Goal: Contribute content: Contribute content

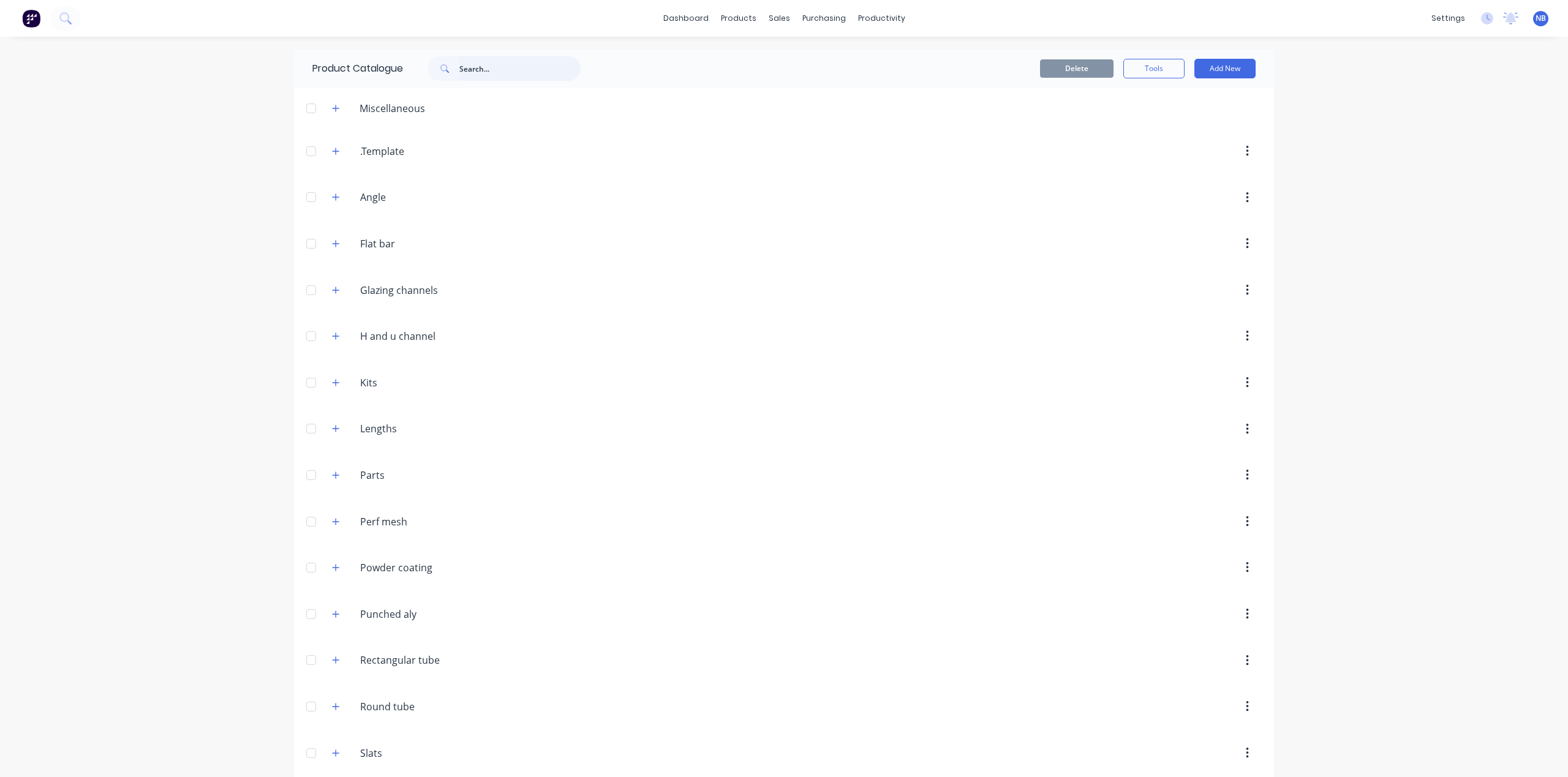
click at [491, 68] on input "text" at bounding box center [519, 68] width 121 height 24
click at [69, 27] on button at bounding box center [65, 18] width 30 height 24
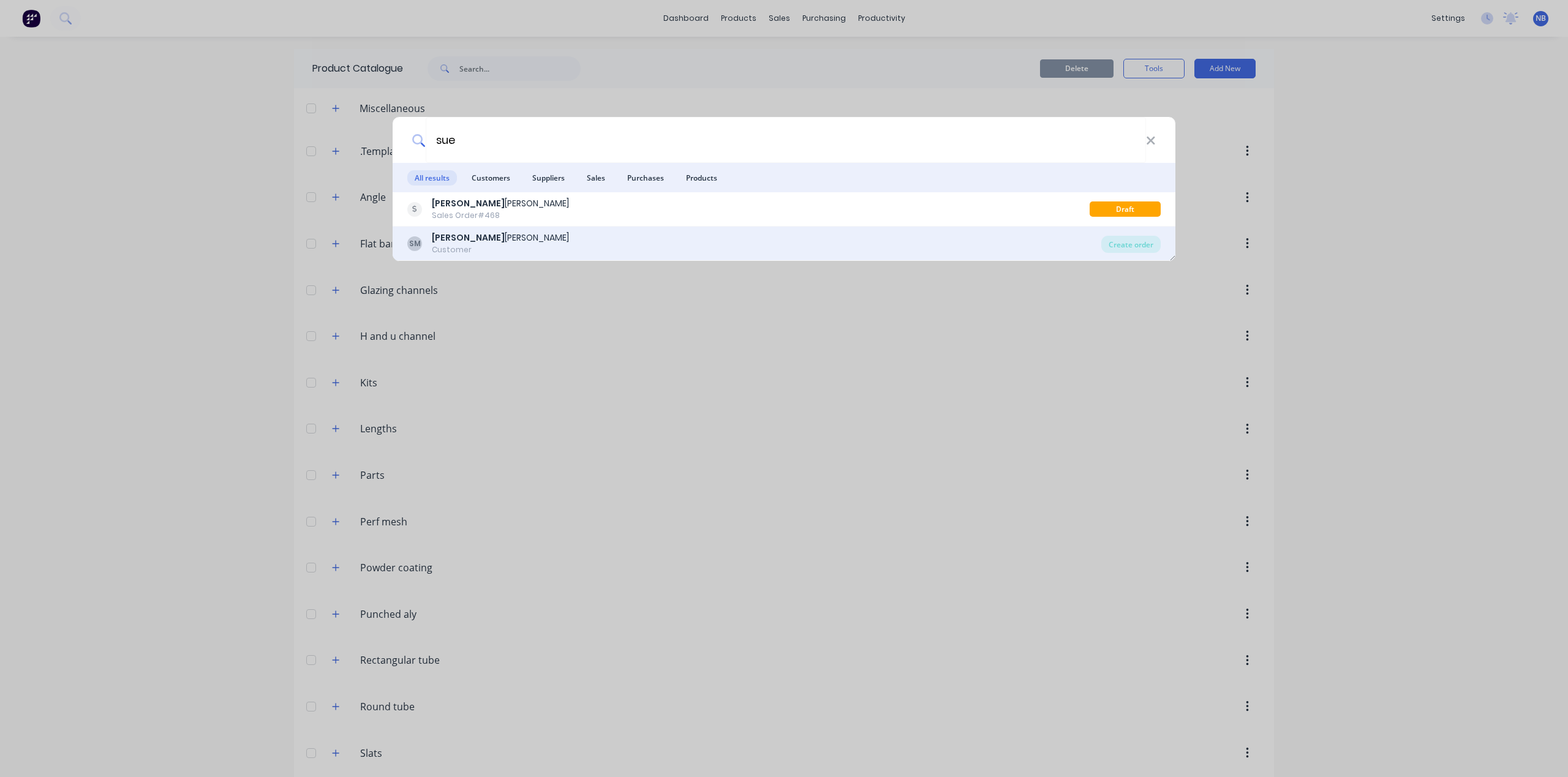
type input "sue"
click at [649, 240] on div "SM [PERSON_NAME] Customer" at bounding box center [754, 243] width 694 height 24
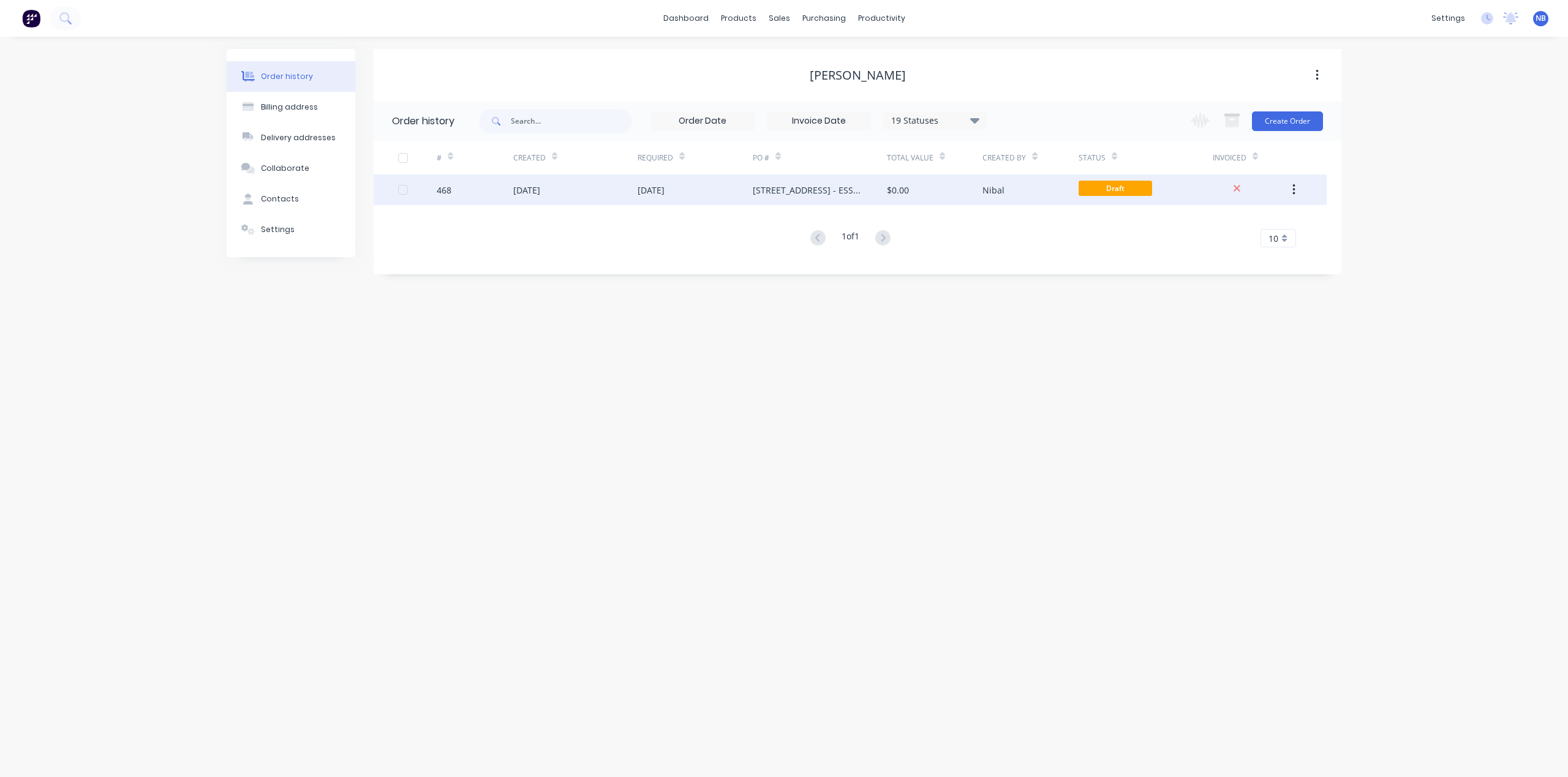
click at [540, 192] on div "[DATE]" at bounding box center [526, 189] width 27 height 13
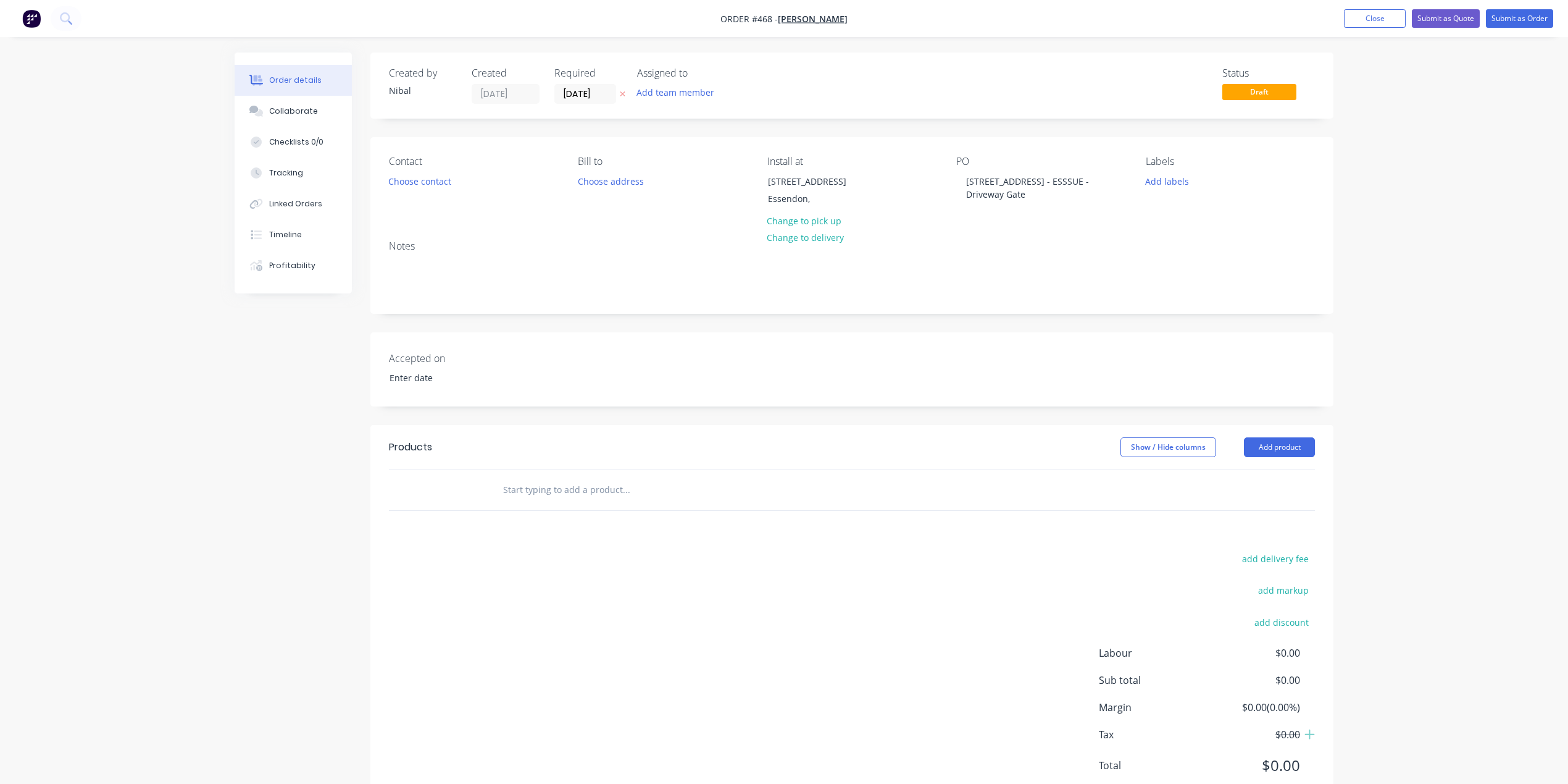
click at [606, 498] on input "text" at bounding box center [626, 490] width 247 height 25
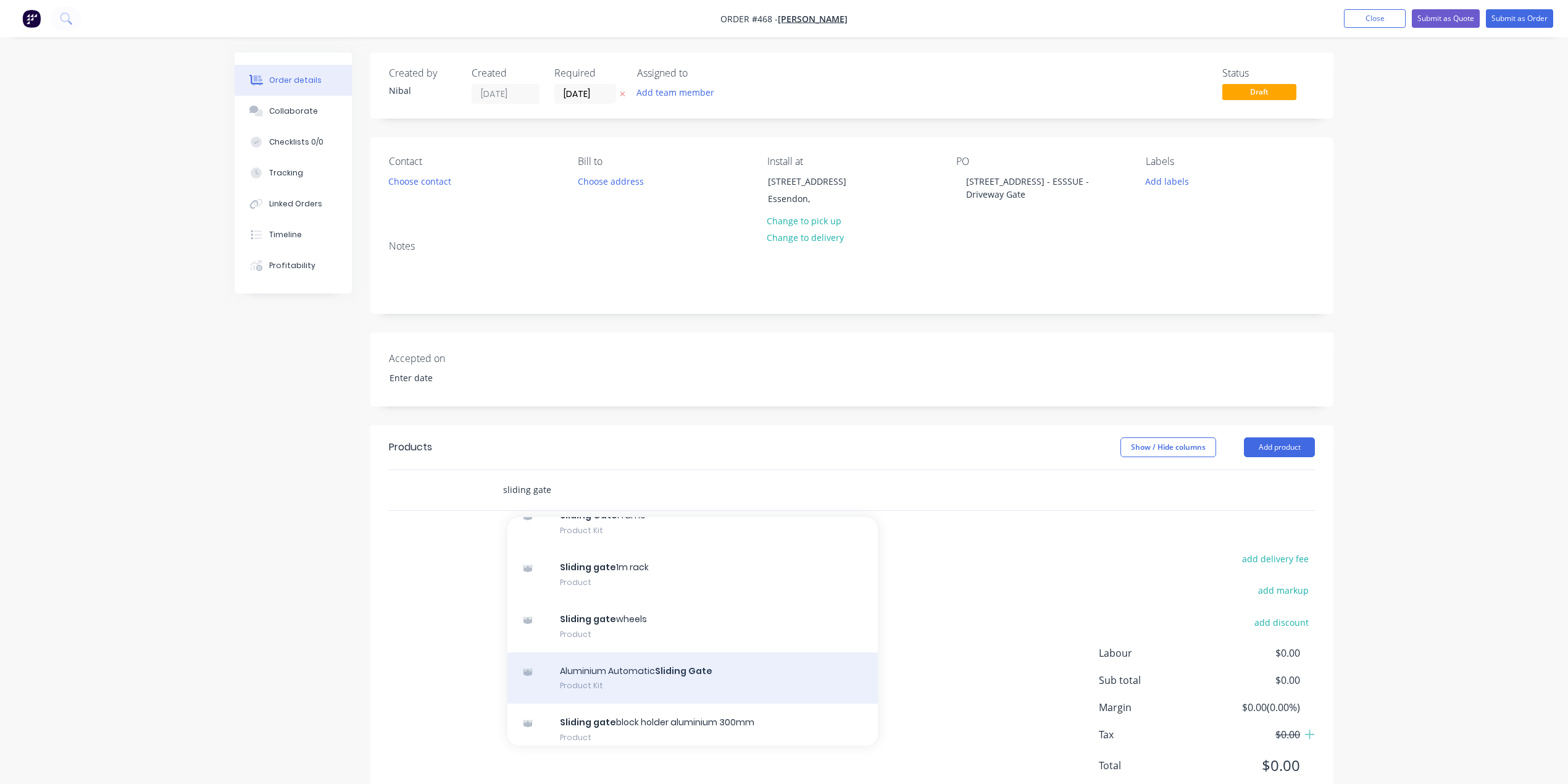
scroll to position [804, 0]
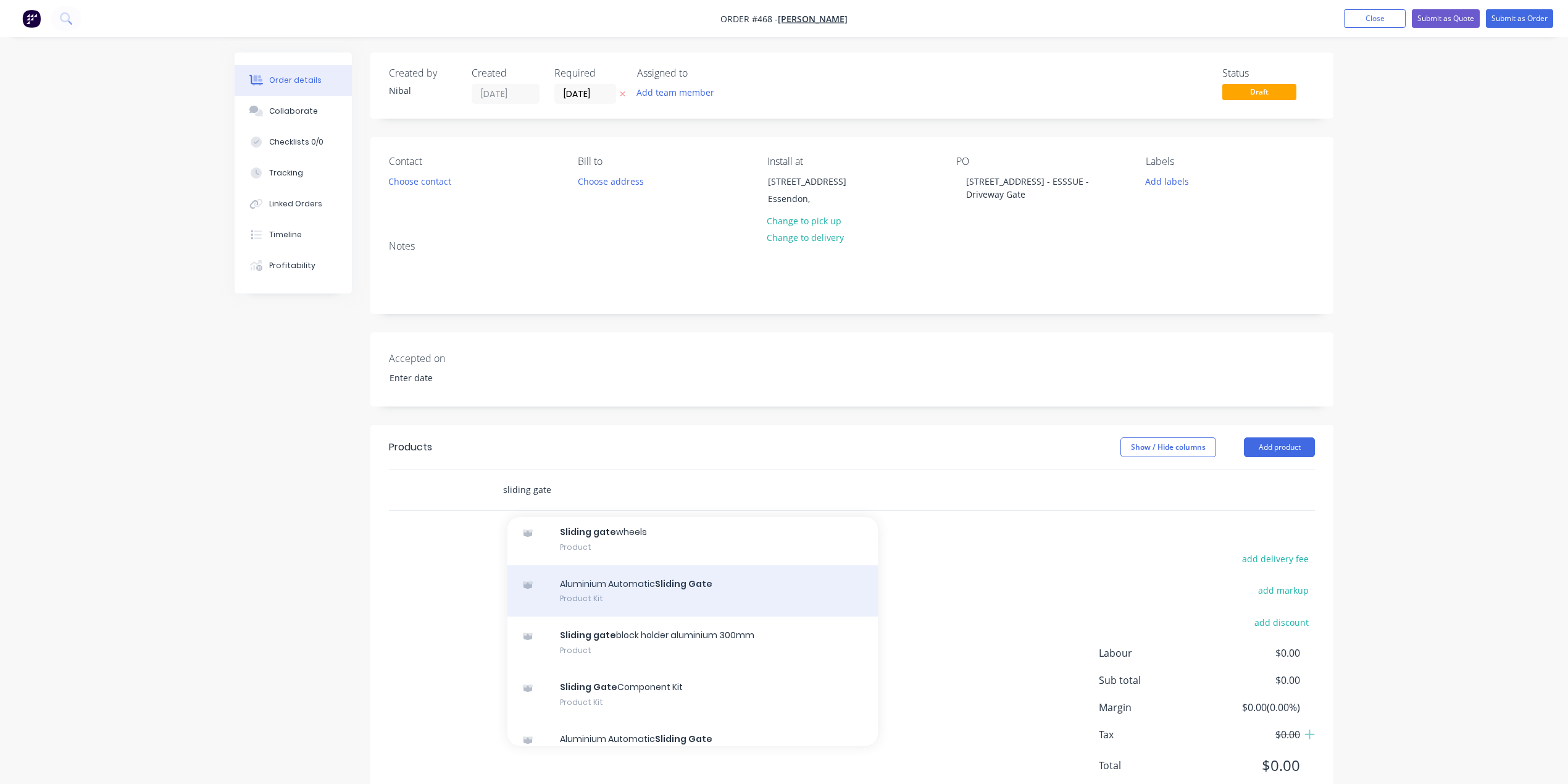
type input "sliding gate"
click at [719, 583] on div "Aluminium Automatic Sliding Gate Product Kit" at bounding box center [692, 591] width 371 height 52
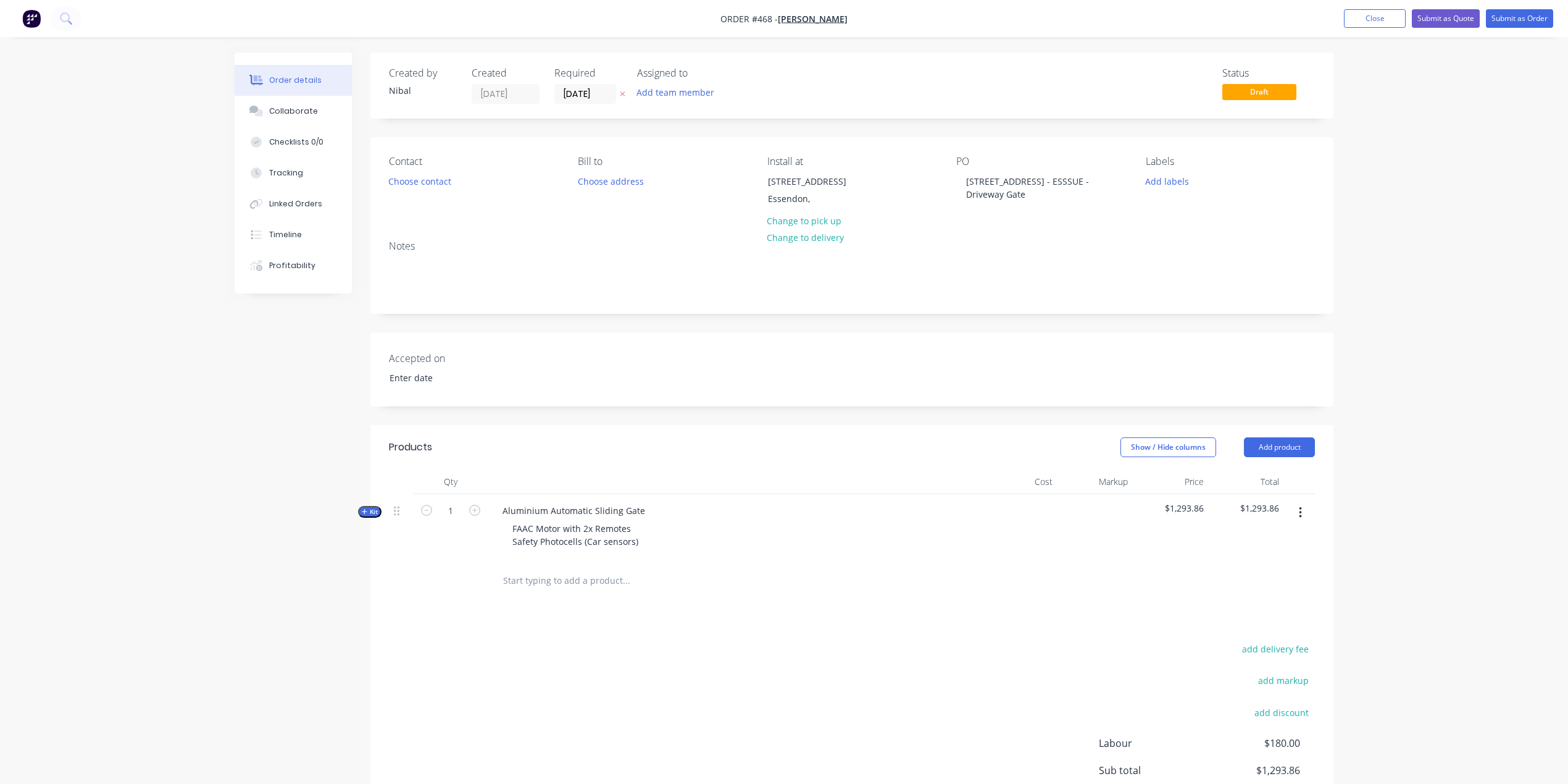
click at [361, 509] on icon "button" at bounding box center [364, 511] width 5 height 6
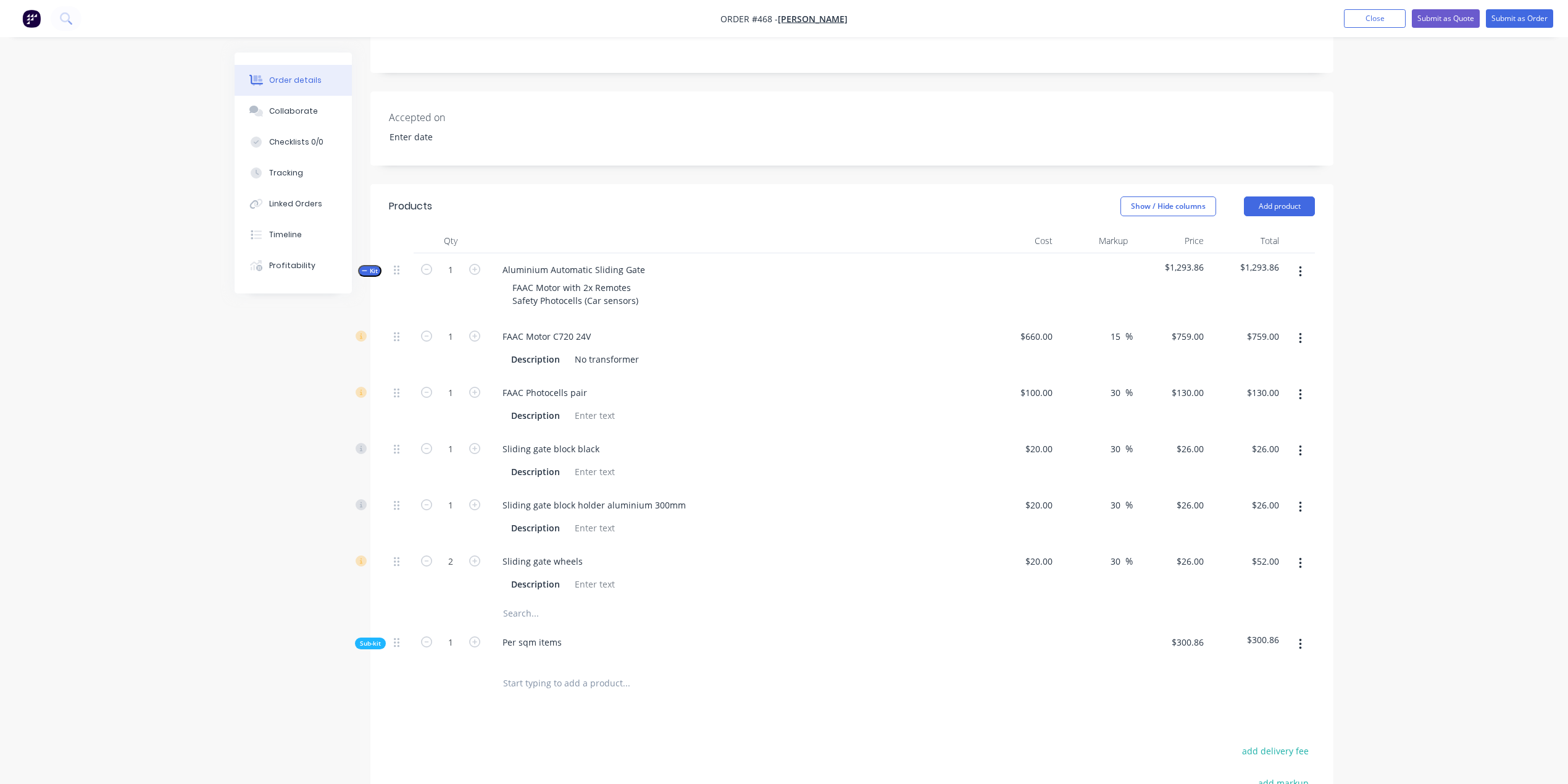
scroll to position [262, 0]
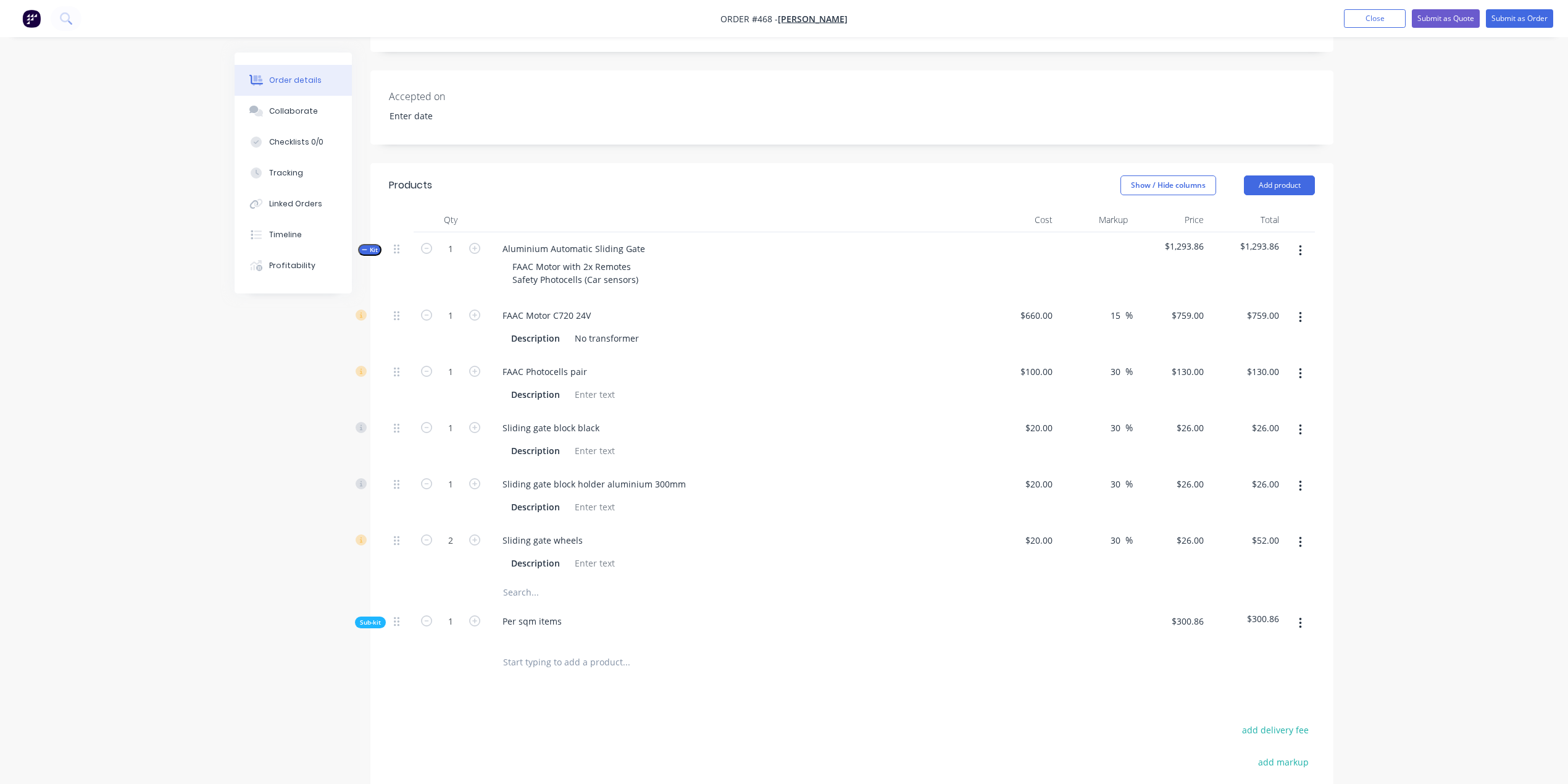
click at [378, 618] on span "Sub-kit" at bounding box center [370, 623] width 21 height 9
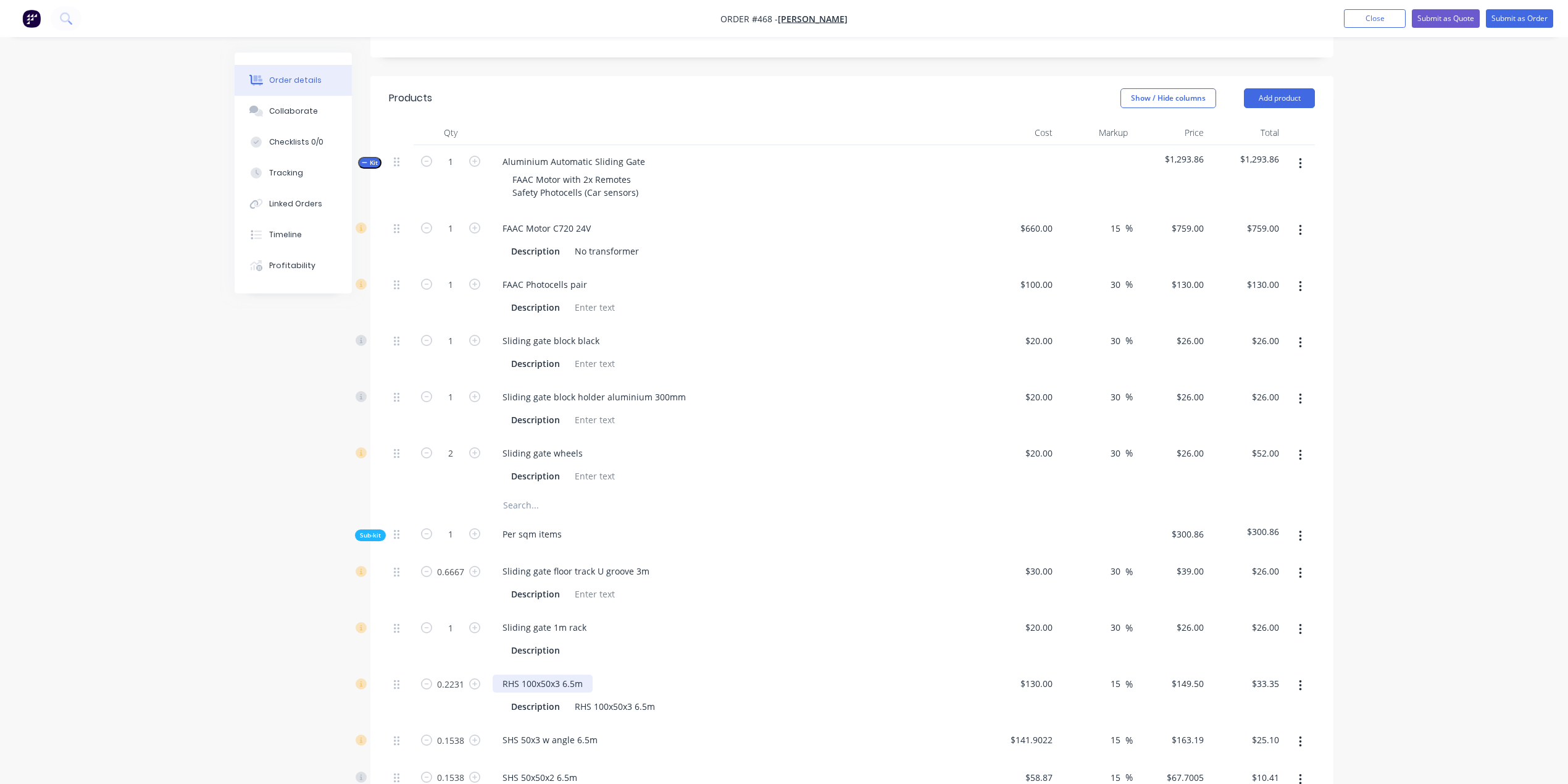
scroll to position [436, 0]
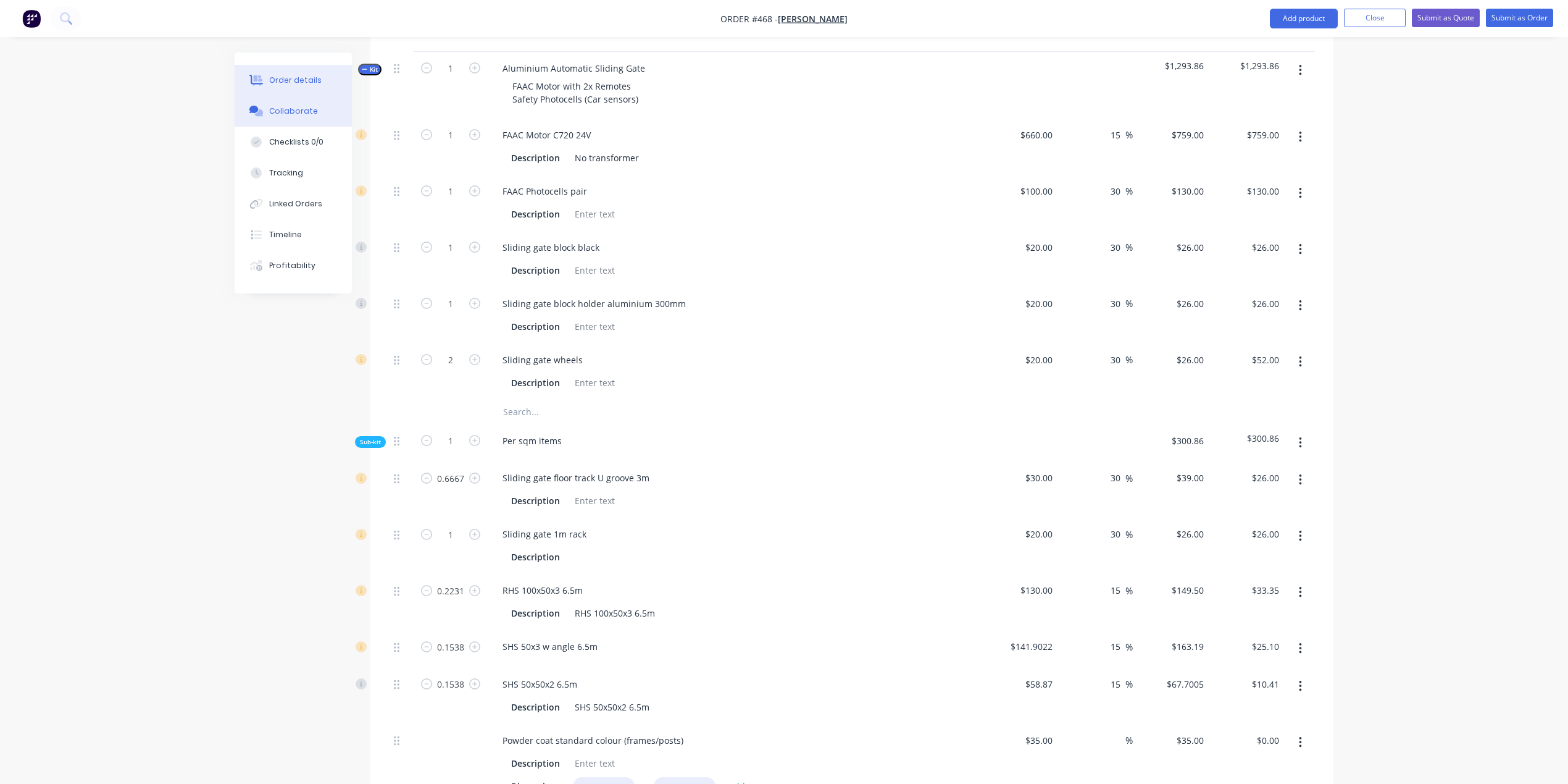
click at [319, 114] on button "Collaborate" at bounding box center [293, 111] width 117 height 31
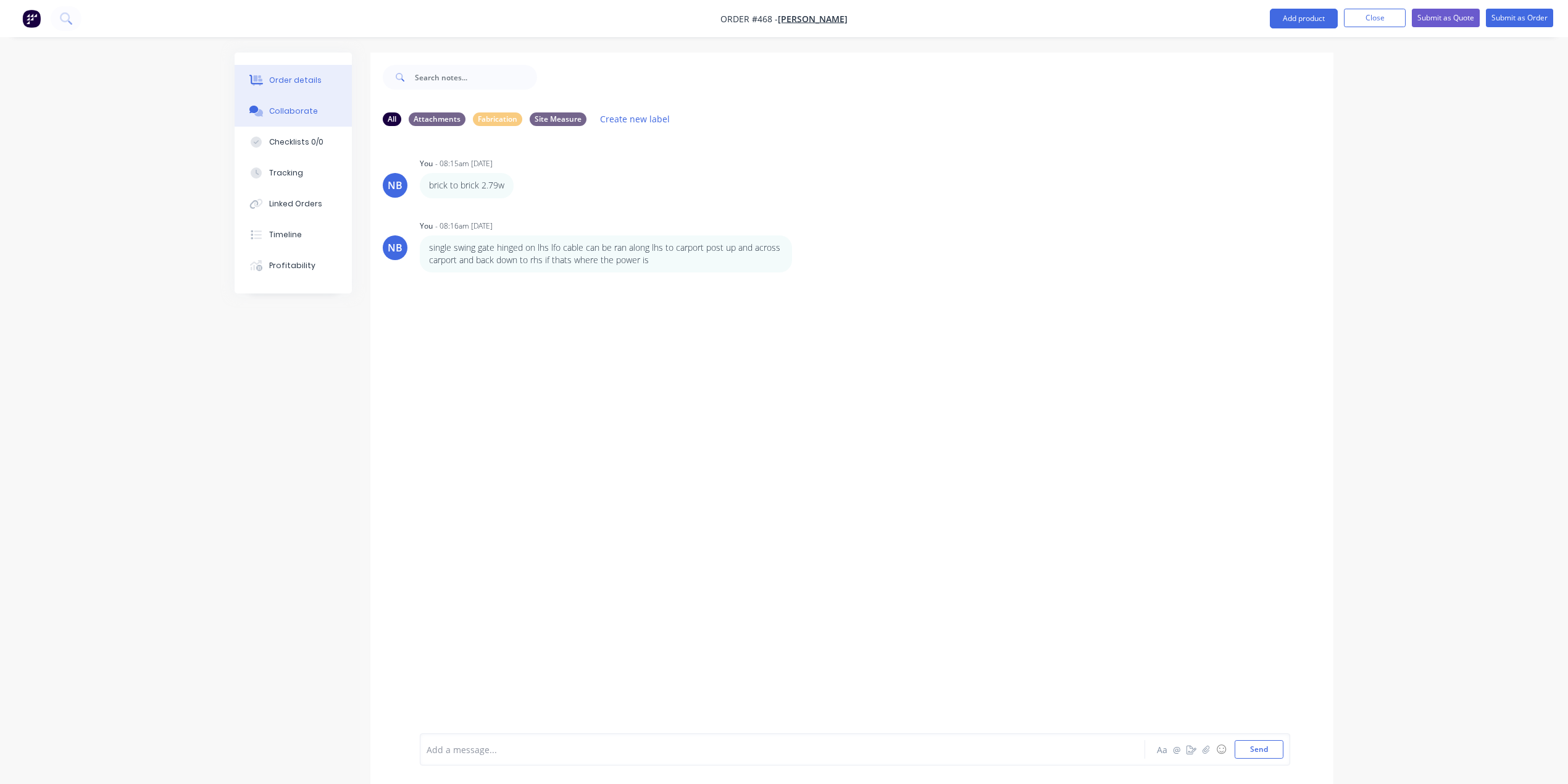
click at [306, 80] on div "Order details" at bounding box center [295, 80] width 52 height 11
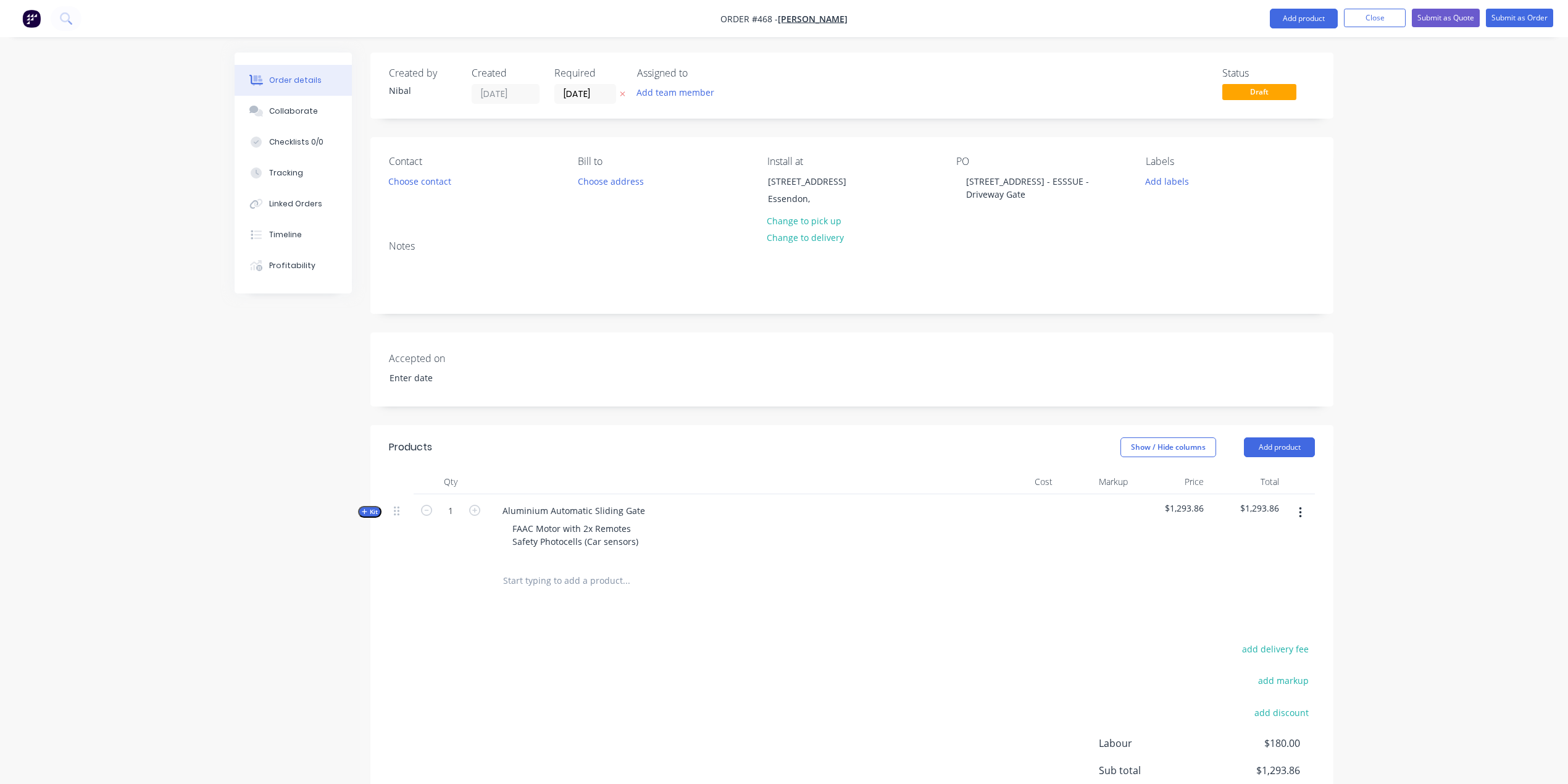
click at [367, 508] on span "Kit" at bounding box center [369, 512] width 16 height 9
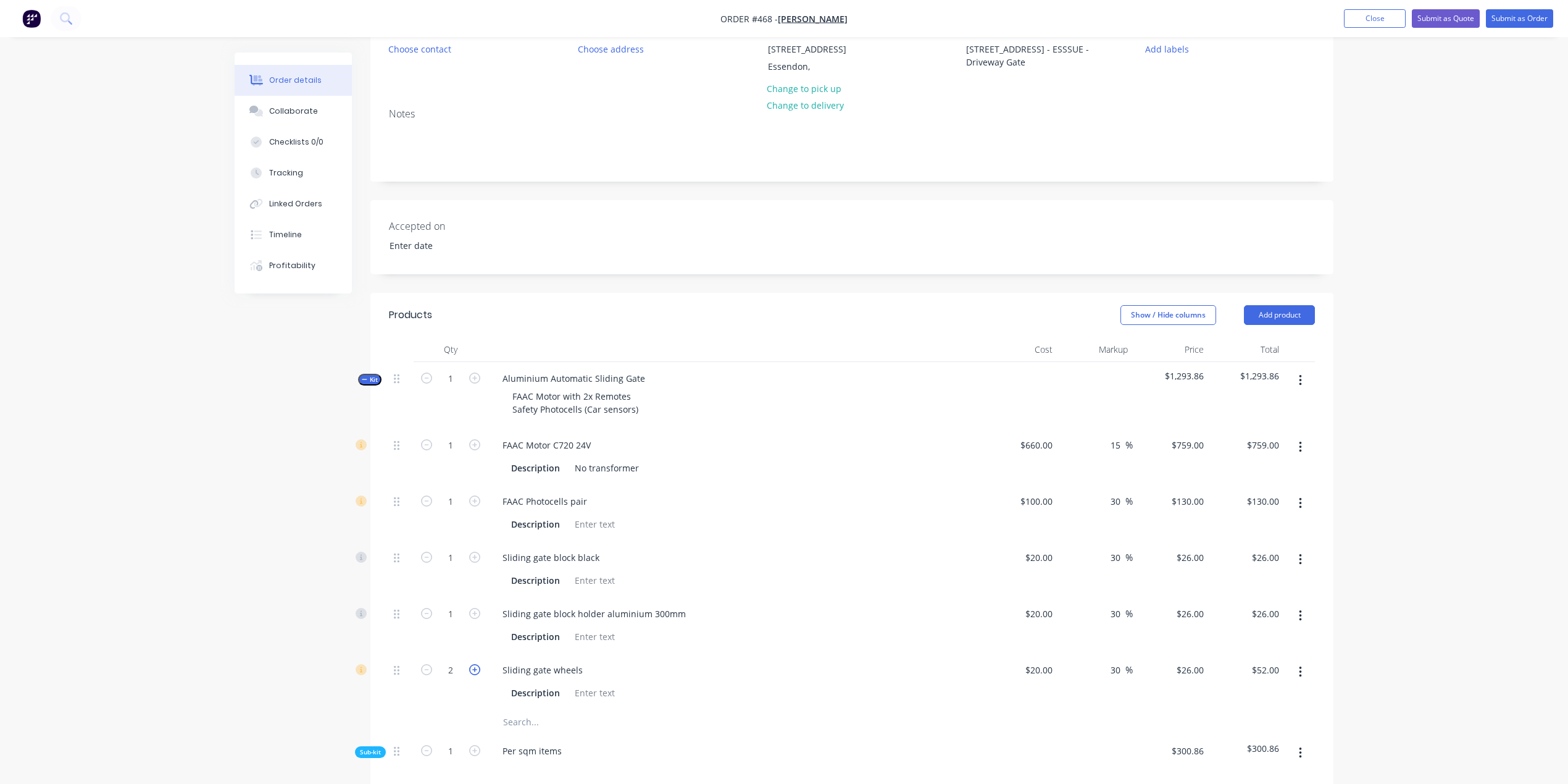
scroll to position [335, 0]
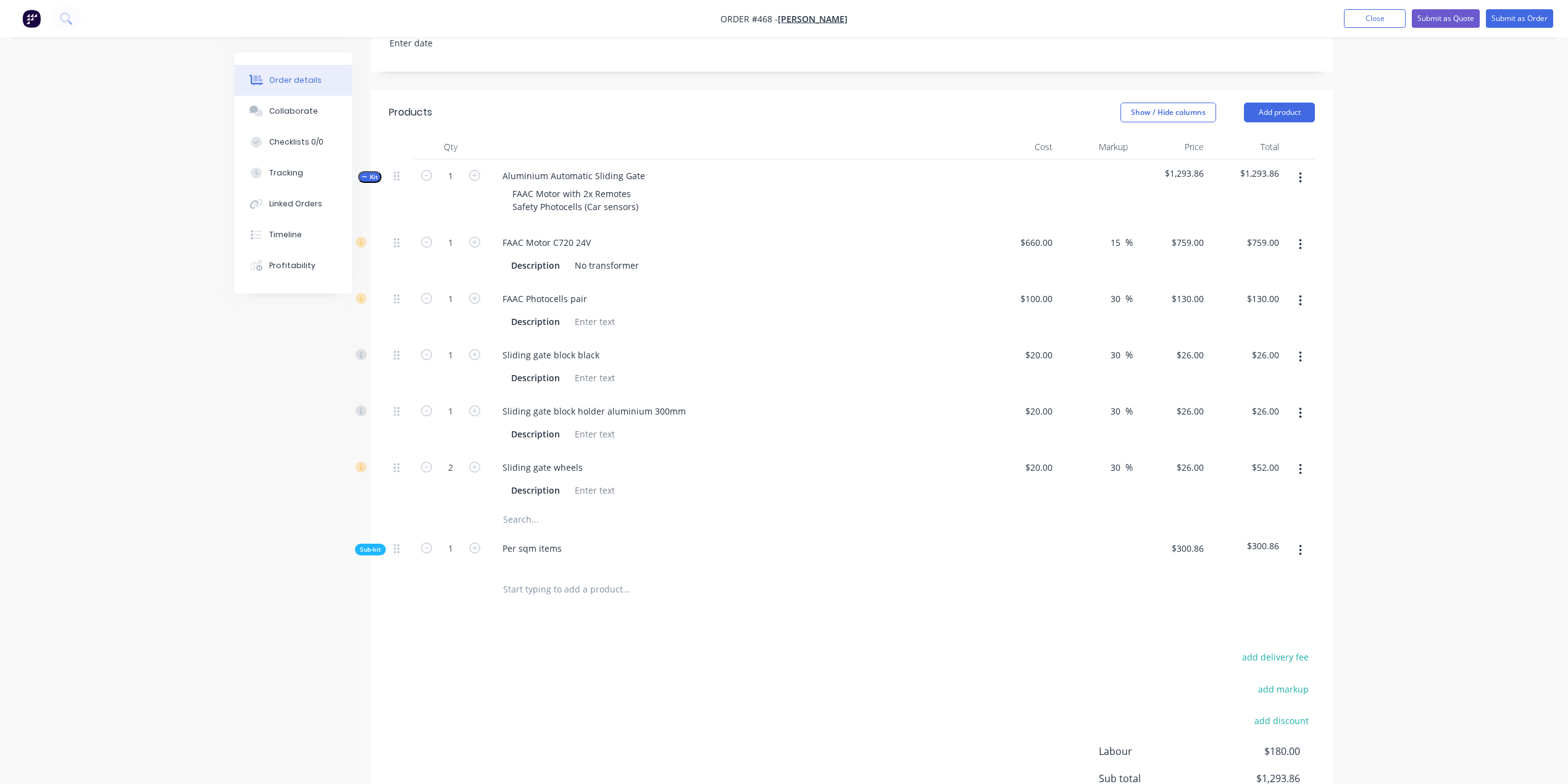
click at [378, 545] on span "Sub-kit" at bounding box center [370, 550] width 21 height 9
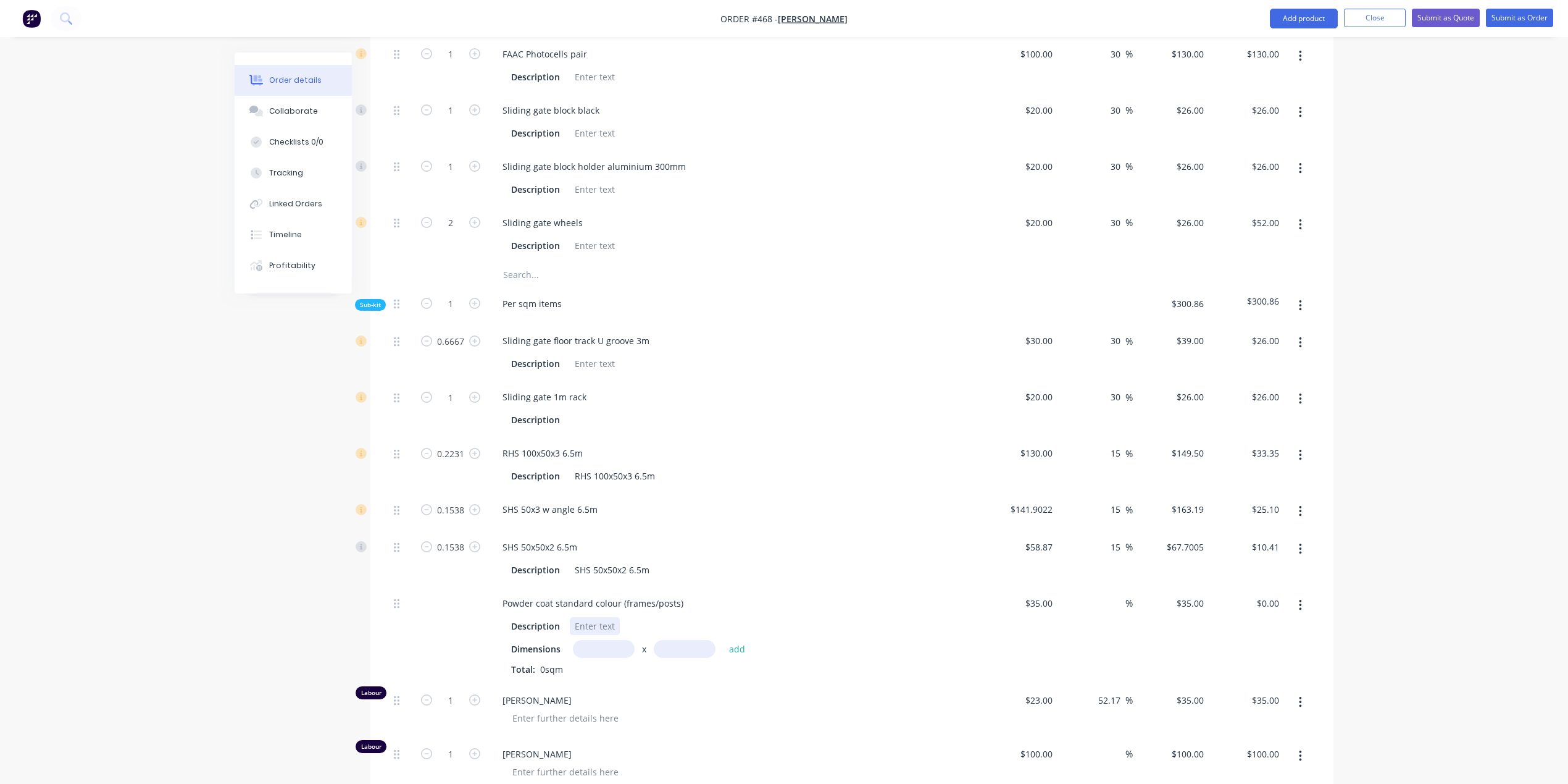
scroll to position [605, 0]
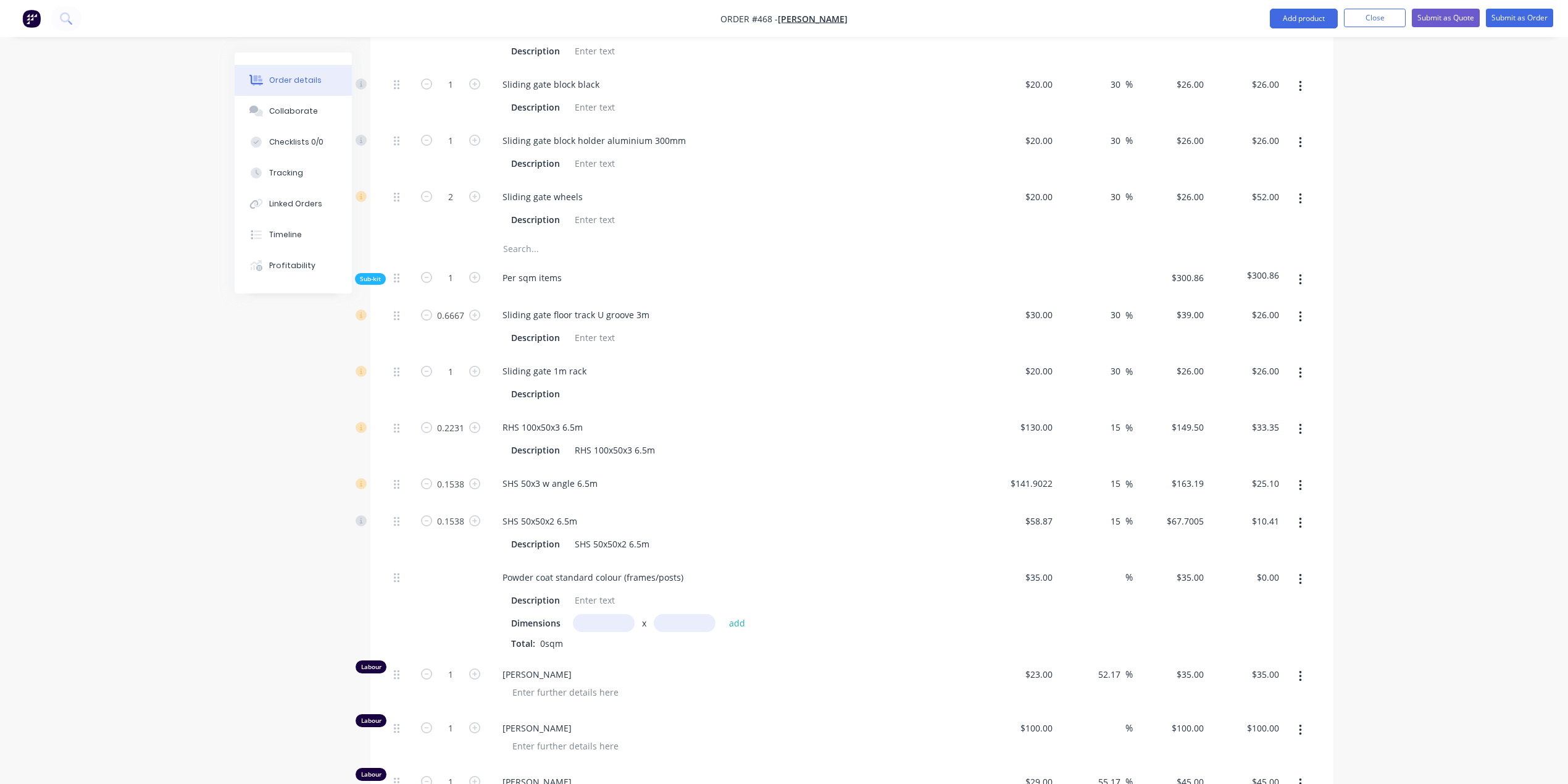
click at [590, 615] on input "text" at bounding box center [604, 623] width 61 height 18
type input "2.79m"
type input "1.5"
click at [737, 620] on button "add" at bounding box center [738, 624] width 29 height 17
type input "$146.48"
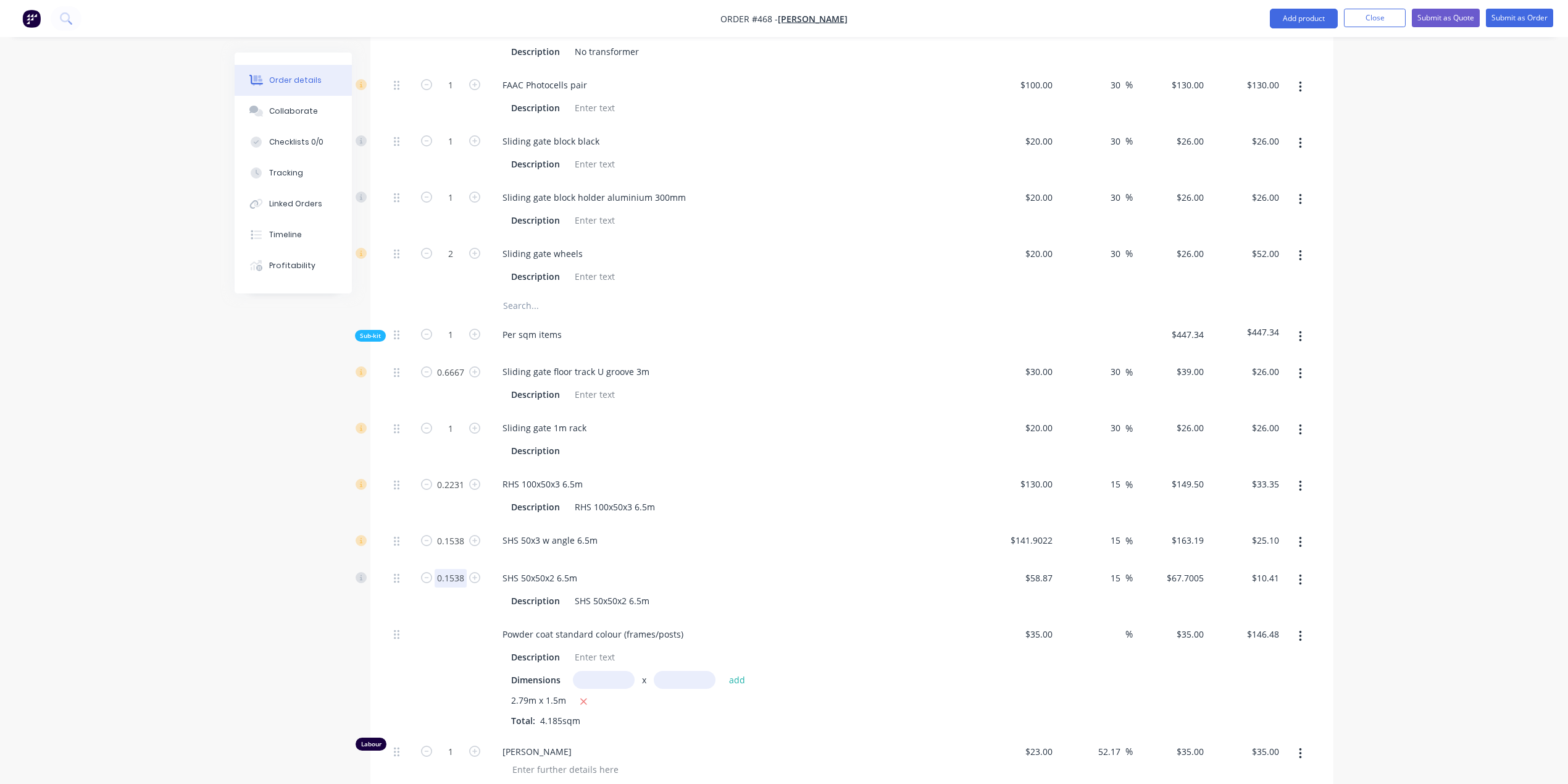
scroll to position [524, 0]
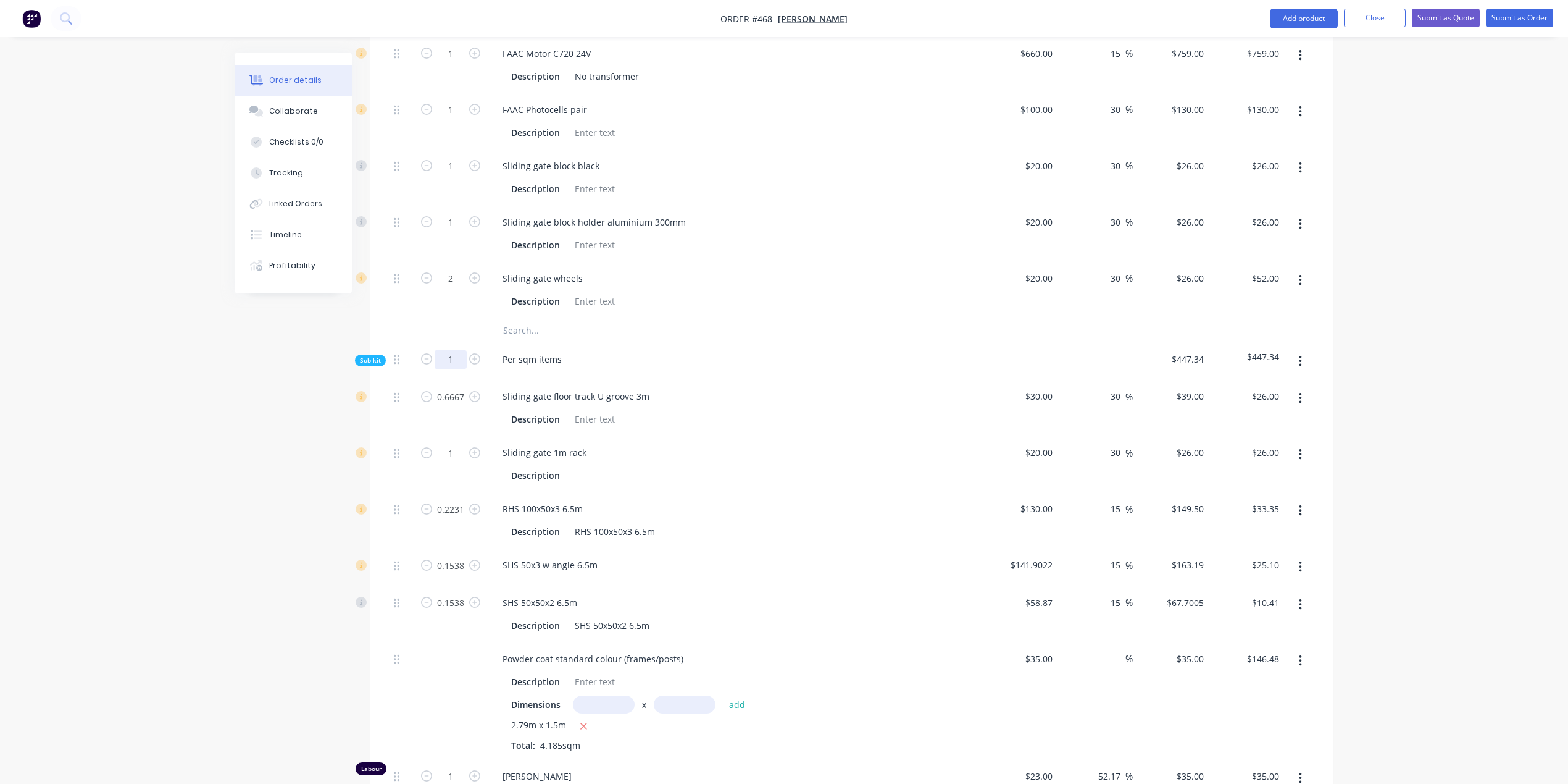
drag, startPoint x: 457, startPoint y: 349, endPoint x: 441, endPoint y: 347, distance: 16.1
click at [442, 350] on input "1" at bounding box center [451, 359] width 32 height 18
type input "4.185"
type input "2.7901"
type input "4.185"
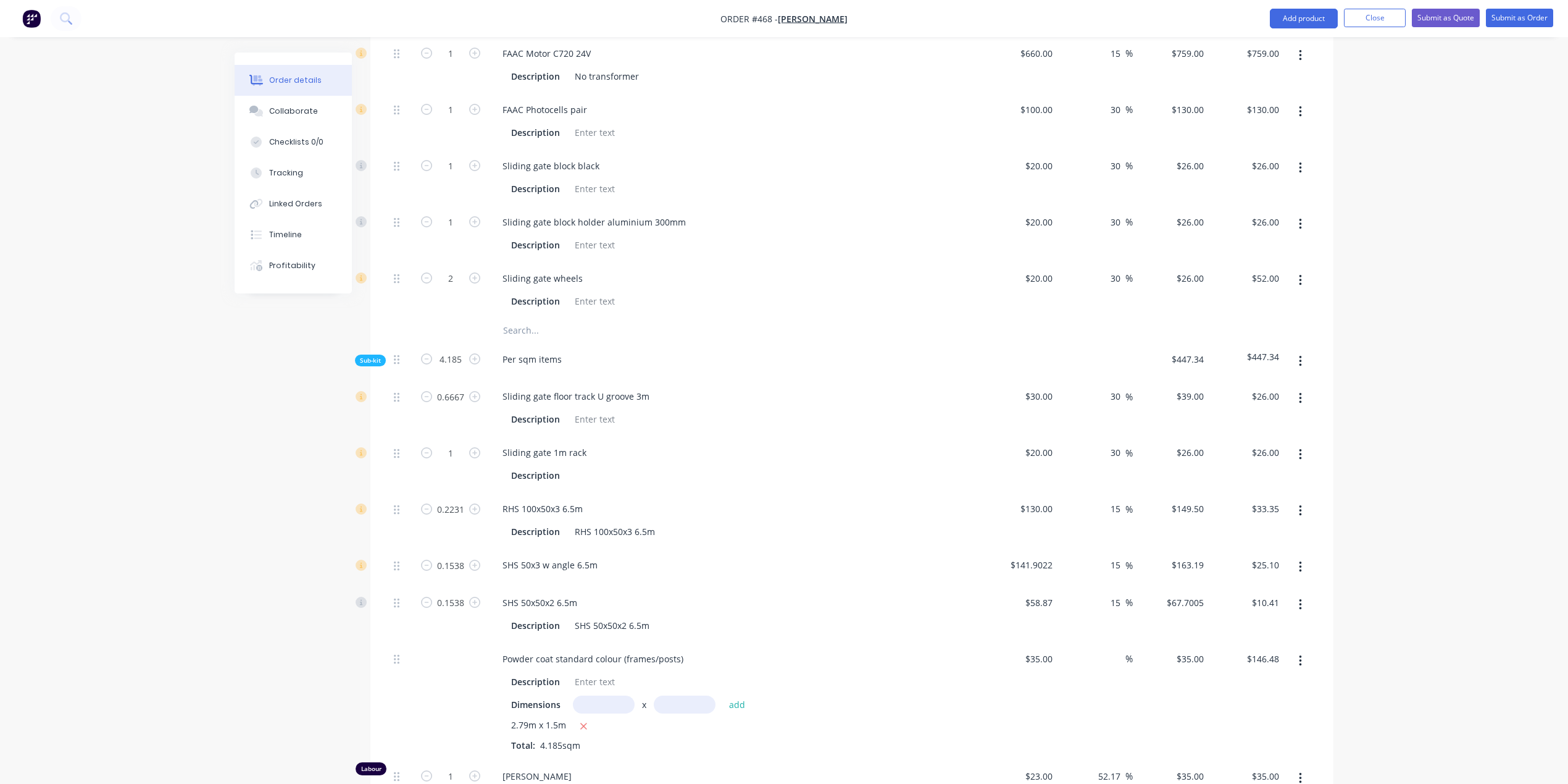
type input "0.9337"
type input "0.6437"
type input "4.185"
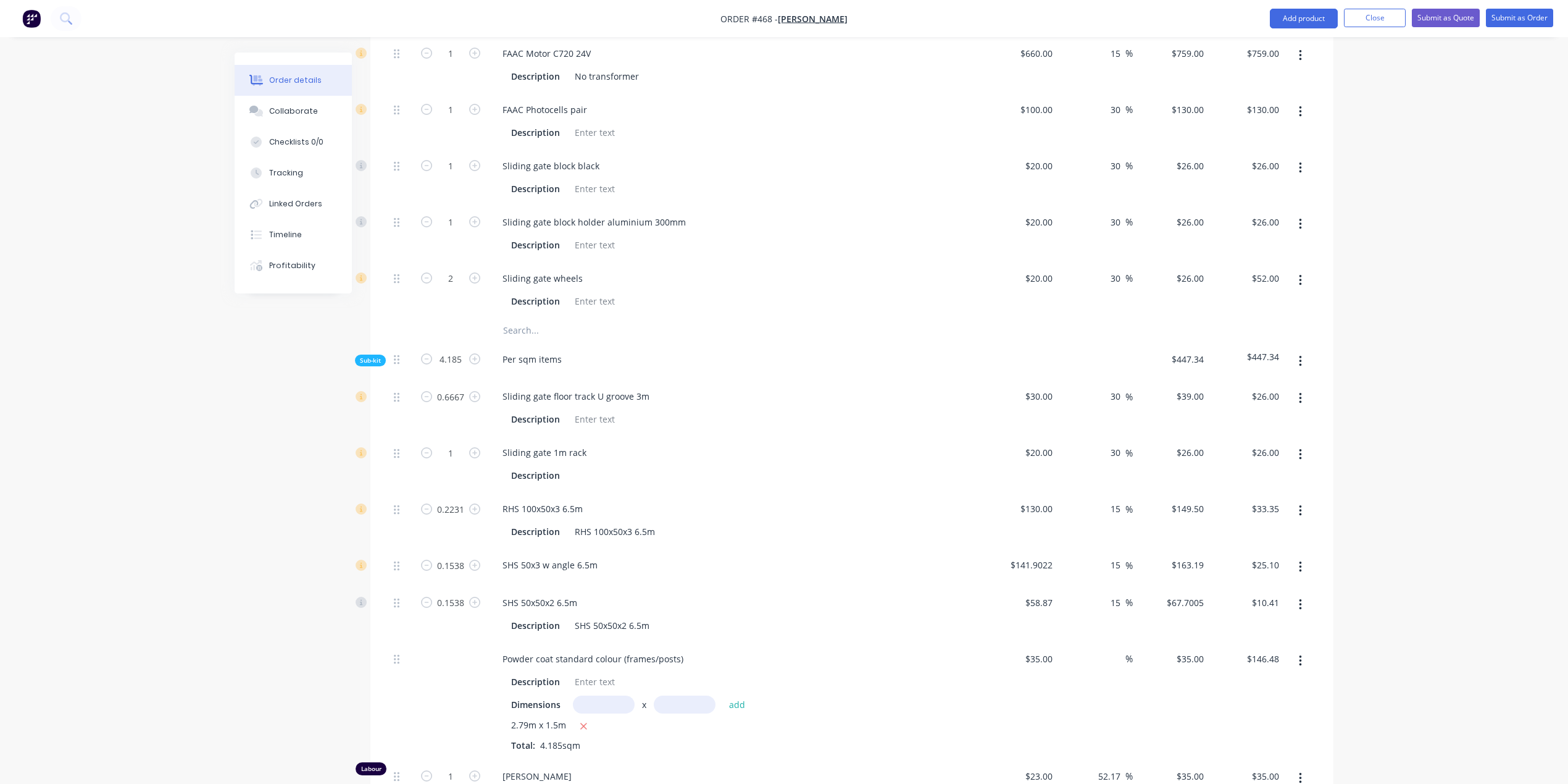
type input "4.185"
click at [188, 468] on div "Order details Collaborate Checklists 0/0 Tracking Linked Orders Timeline Profit…" at bounding box center [784, 389] width 1568 height 1825
type input "$108.81"
type input "$139.59"
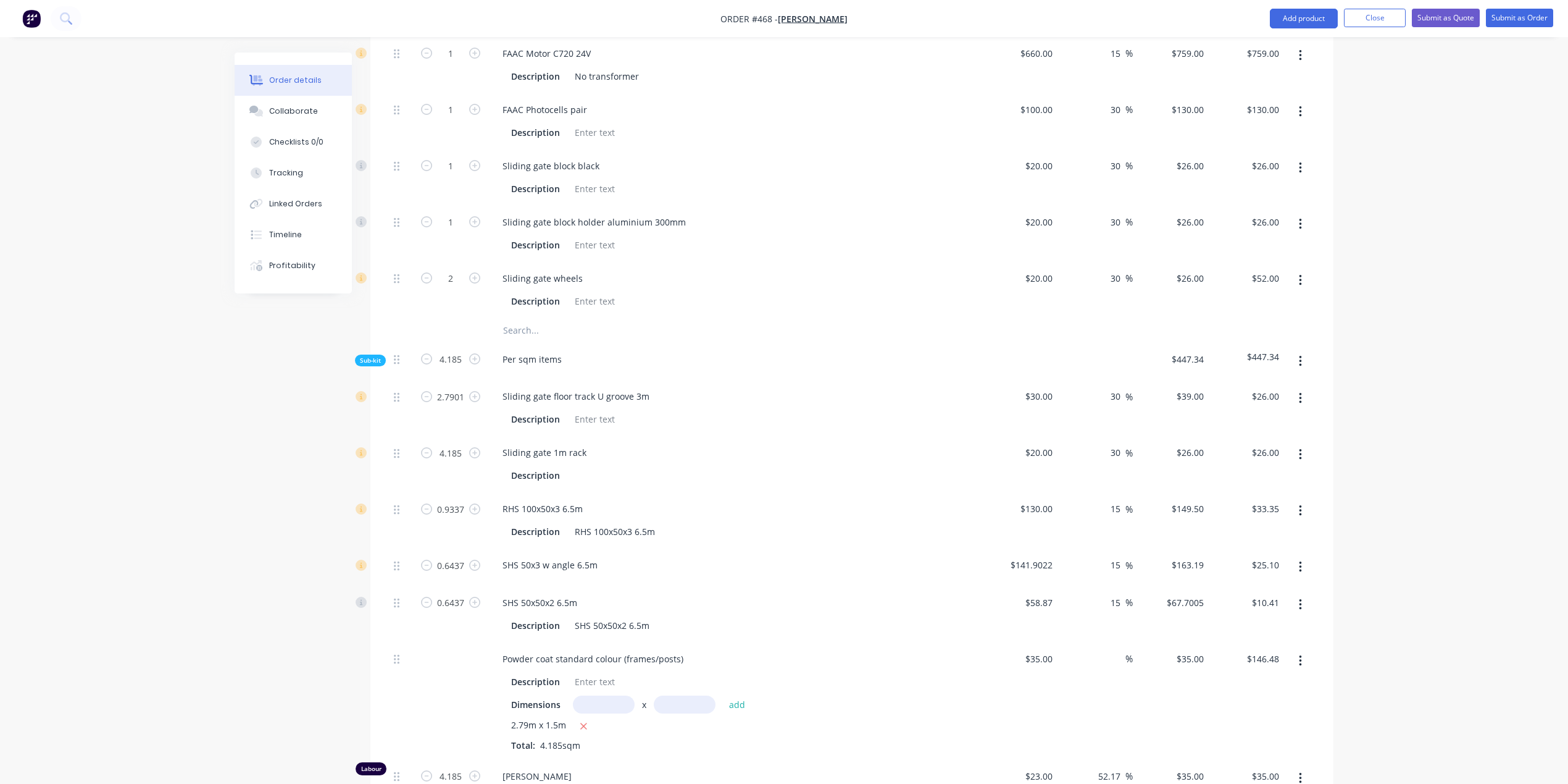
type input "$105.05"
type input "$43.58"
type input "$146.48"
type input "$418.50"
type input "$188.33"
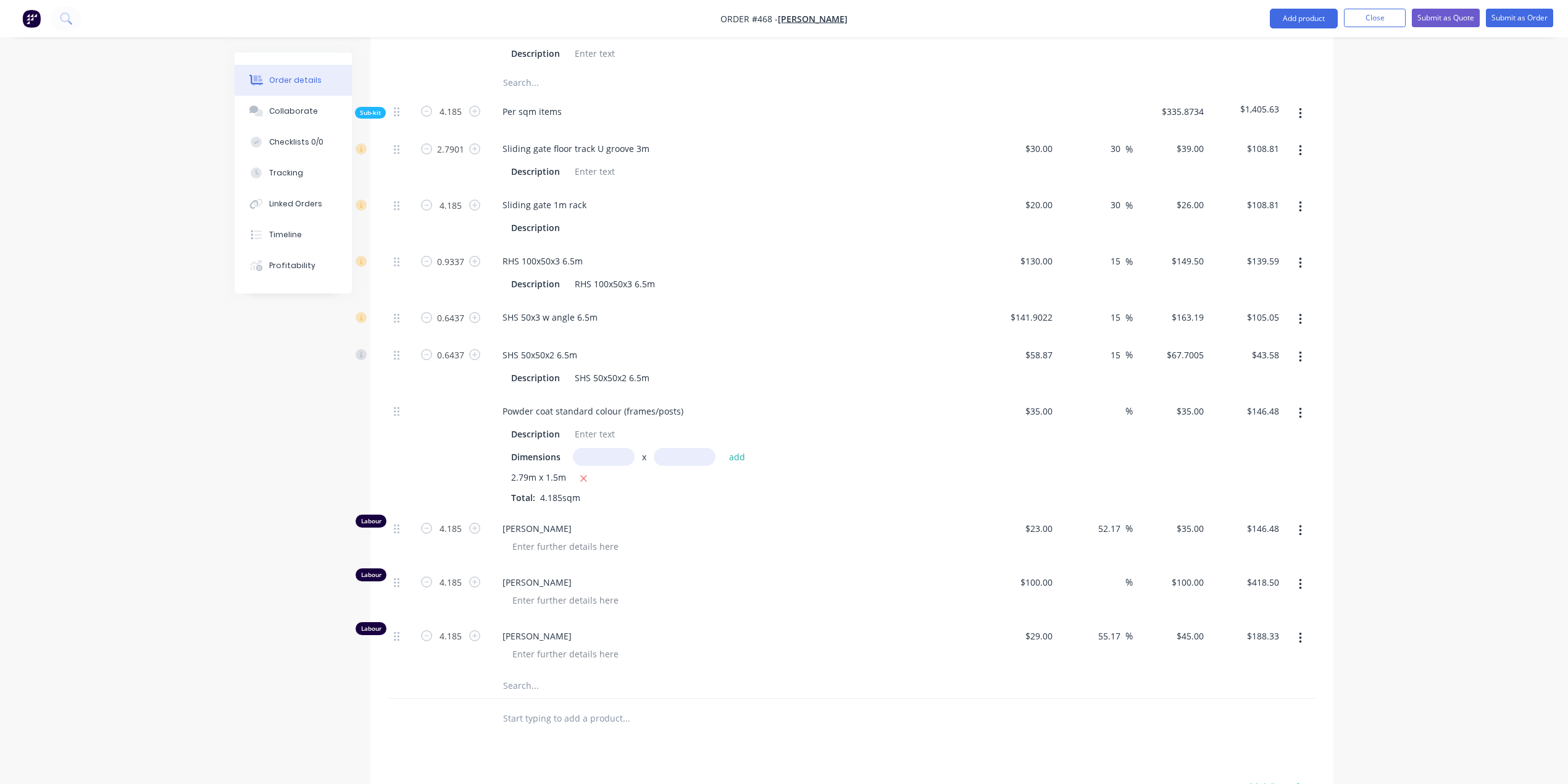
scroll to position [890, 0]
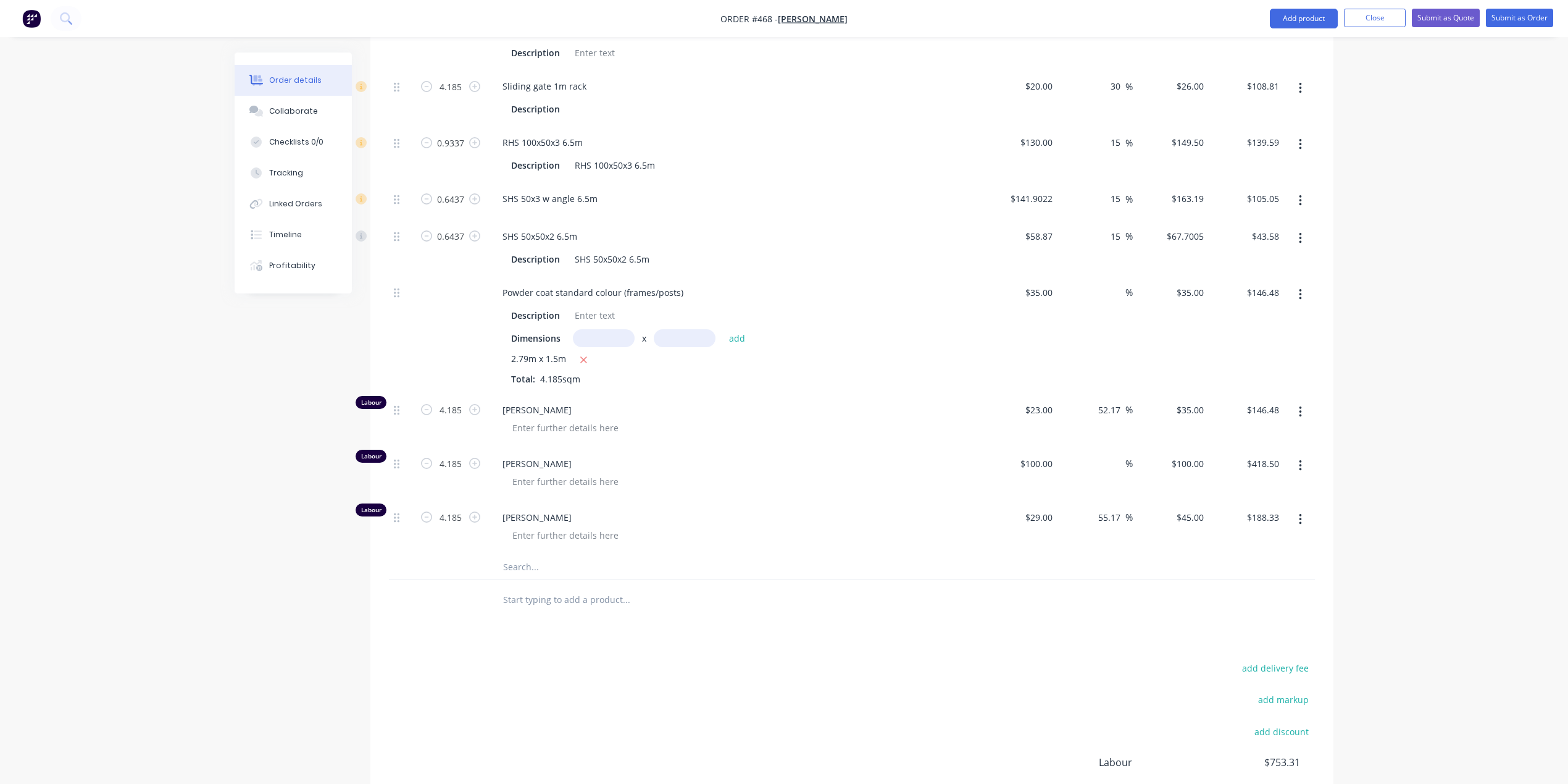
click at [536, 554] on input "text" at bounding box center [626, 567] width 247 height 25
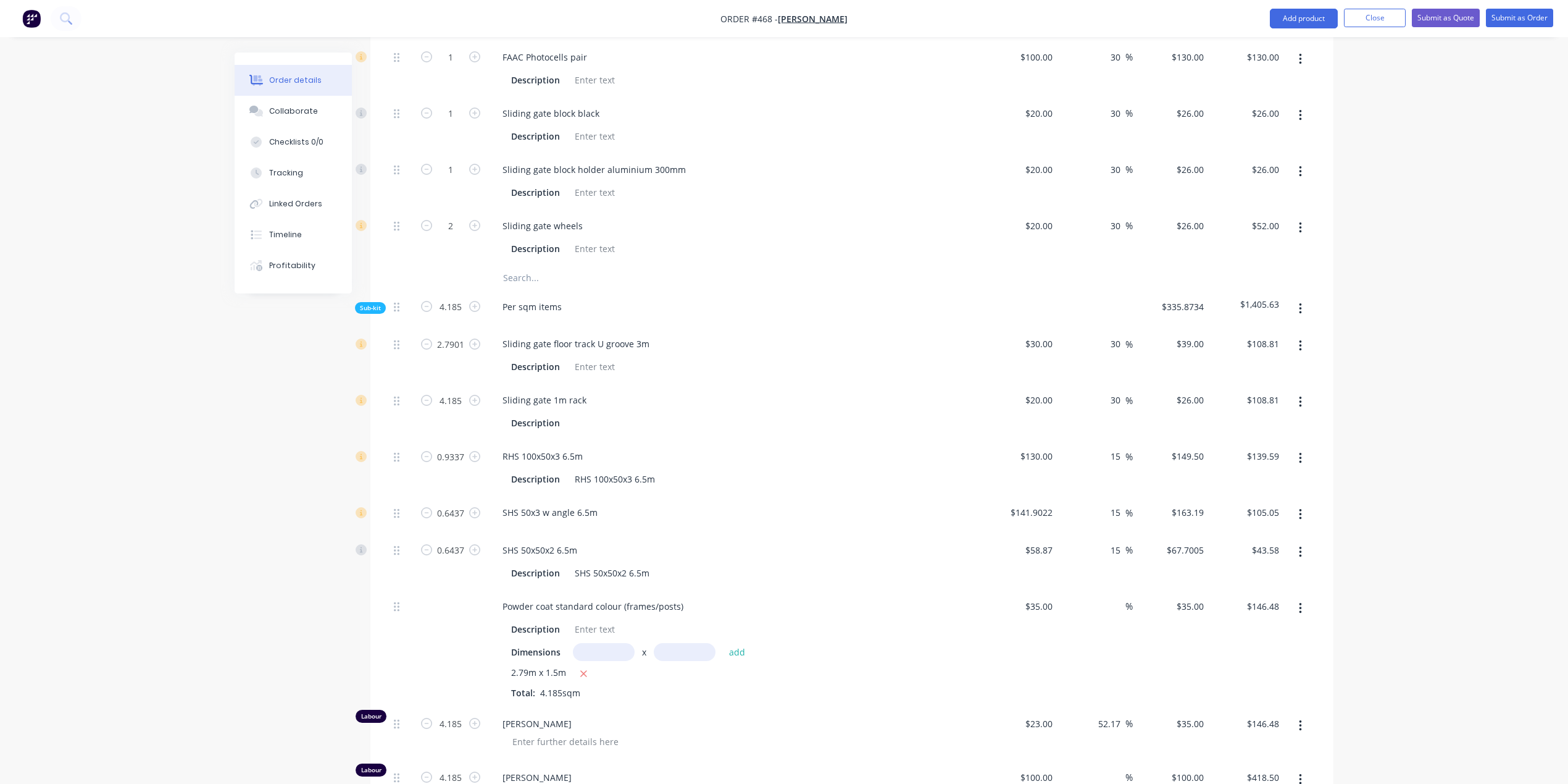
scroll to position [489, 0]
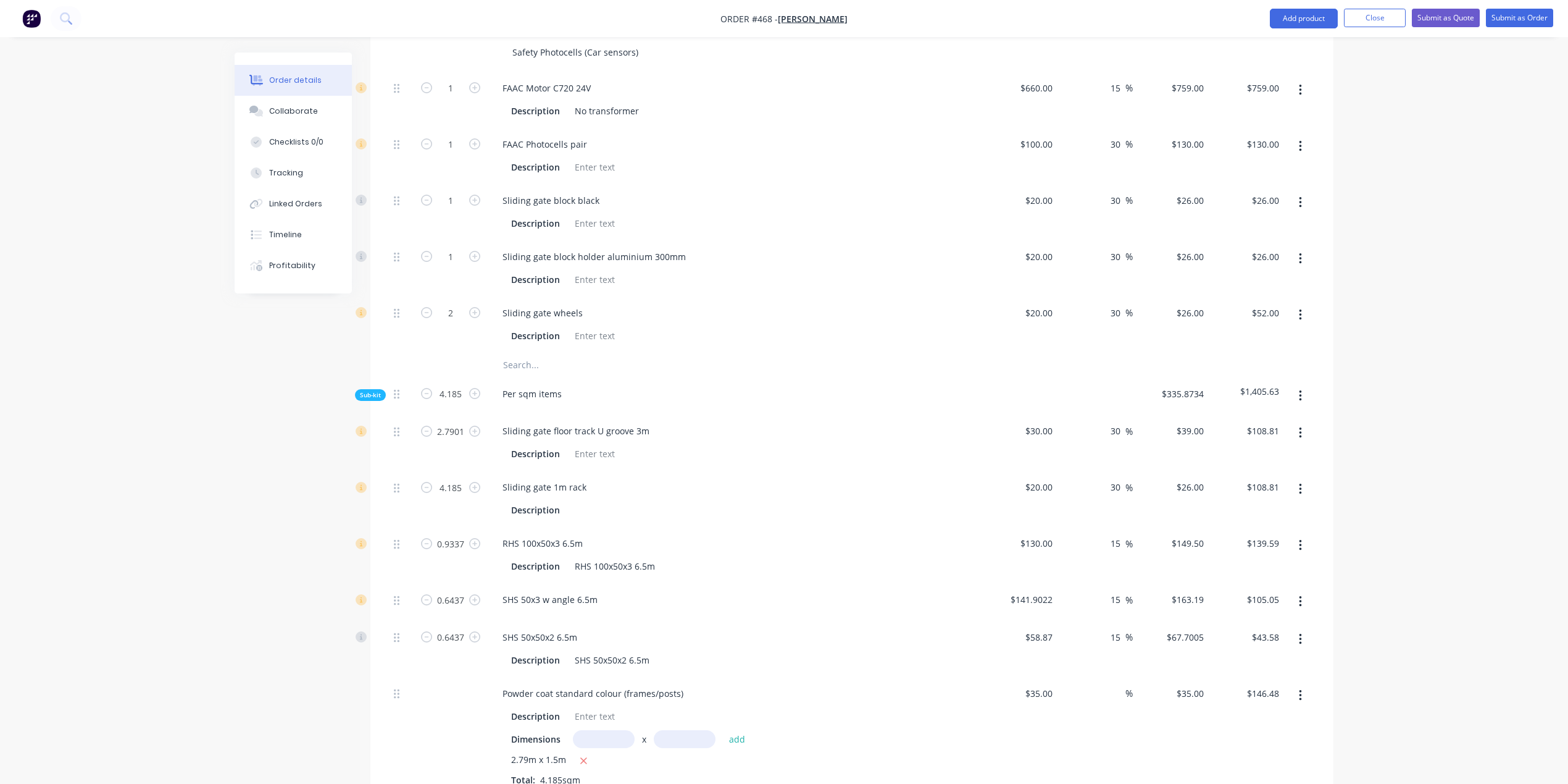
click at [529, 353] on input "text" at bounding box center [626, 365] width 247 height 25
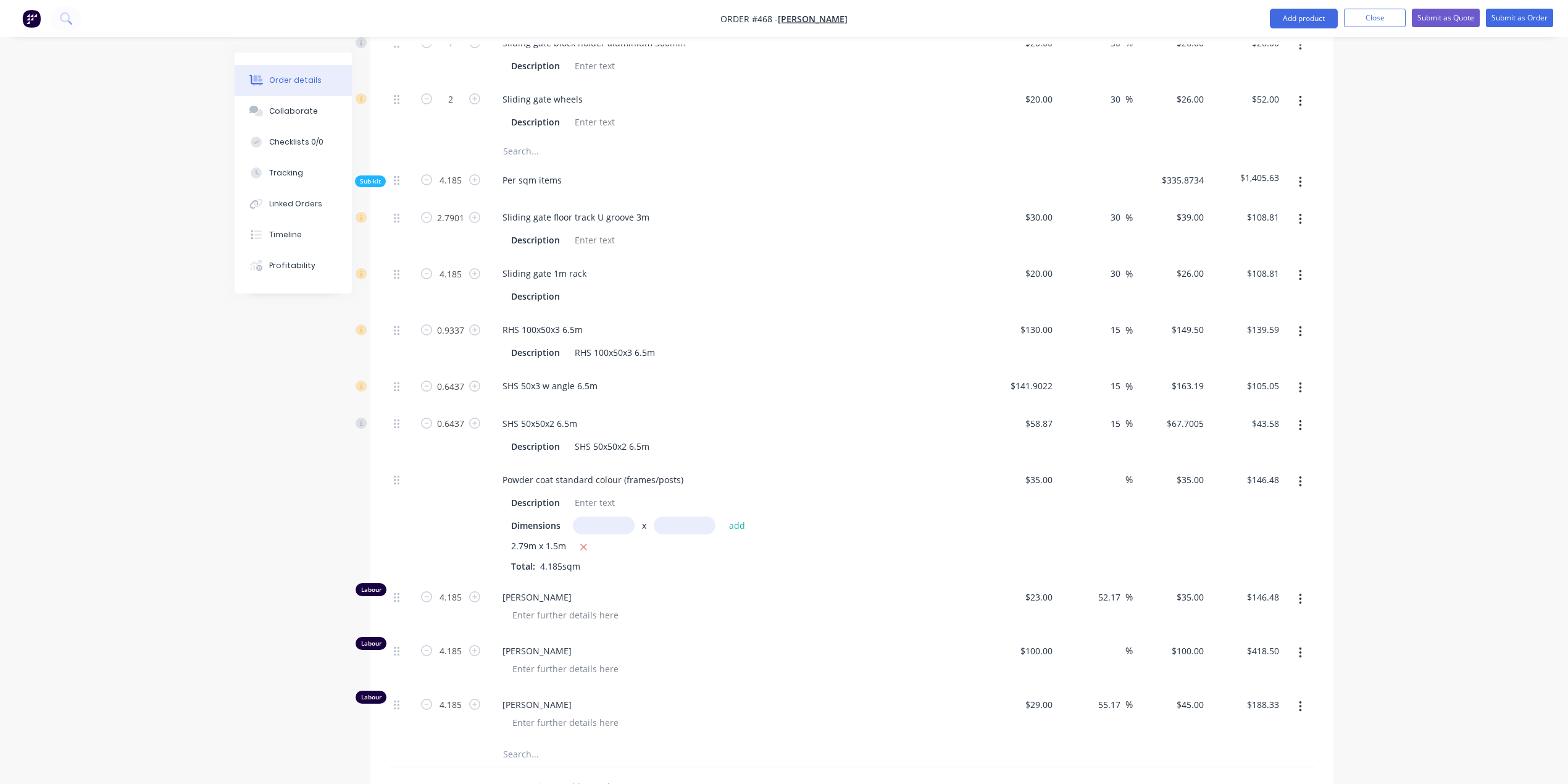
scroll to position [678, 0]
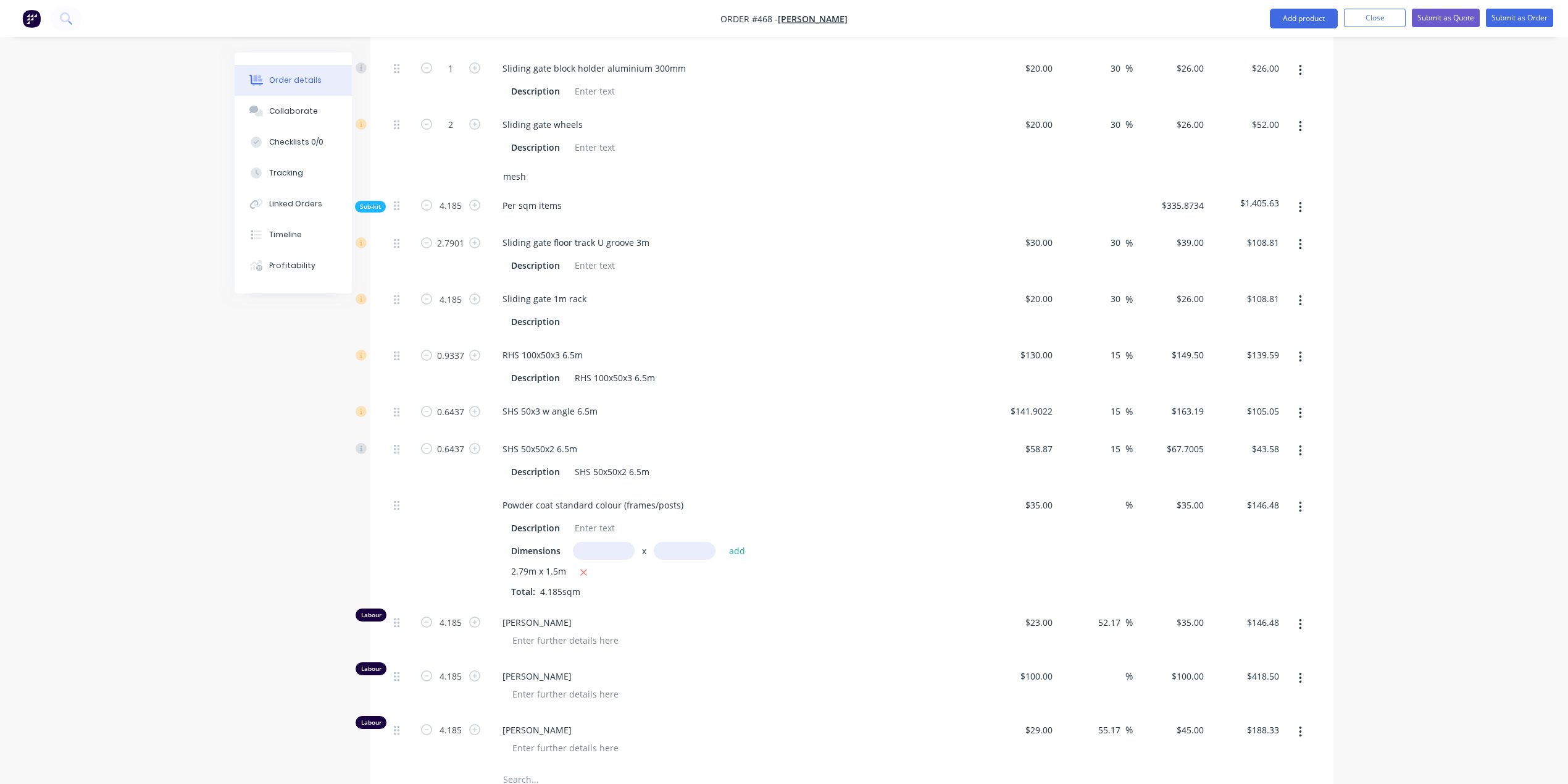
drag, startPoint x: 527, startPoint y: 167, endPoint x: 475, endPoint y: 161, distance: 52.3
click at [480, 164] on div "mesh" at bounding box center [852, 177] width 926 height 25
type input "2"
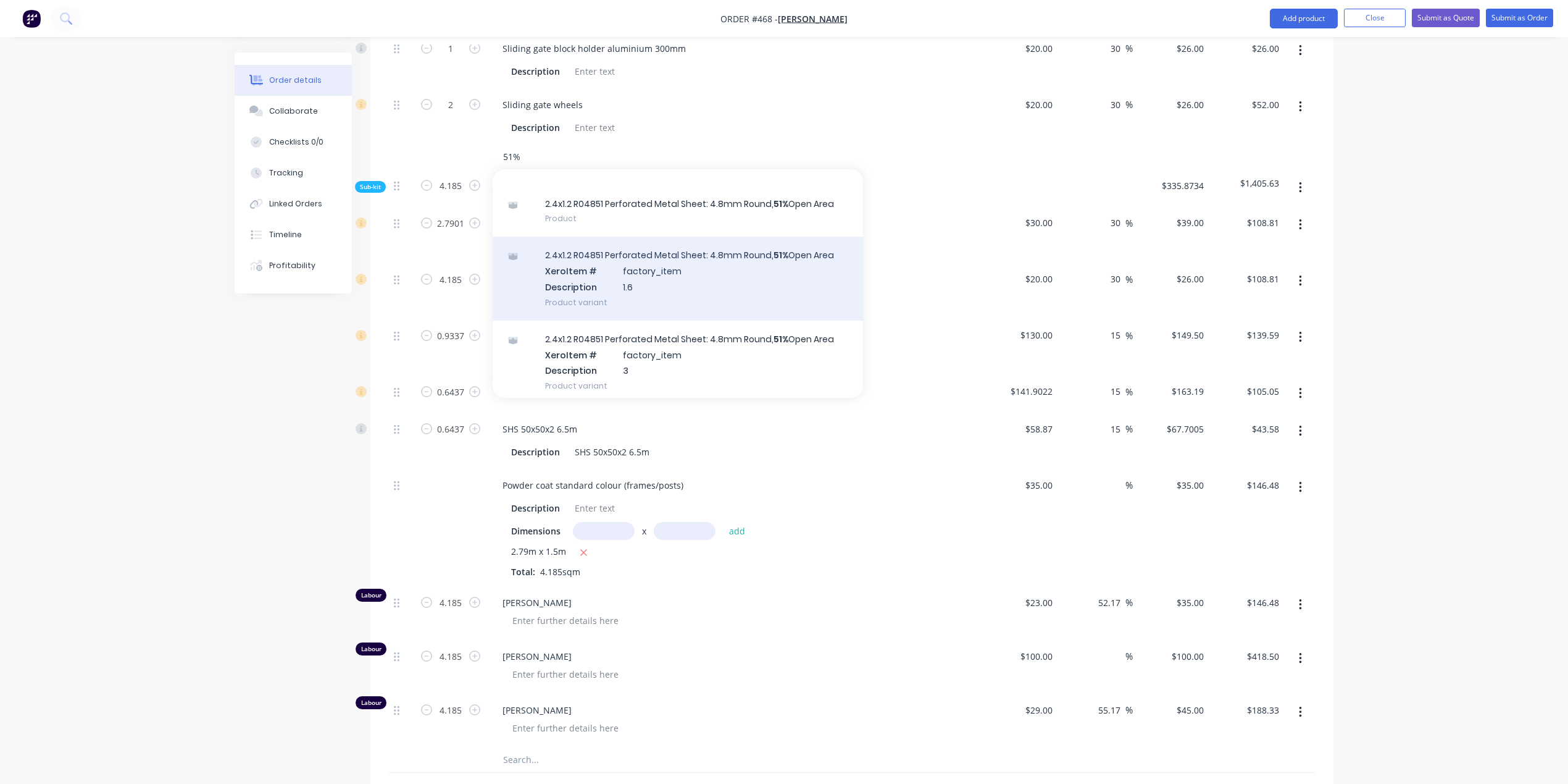
scroll to position [0, 0]
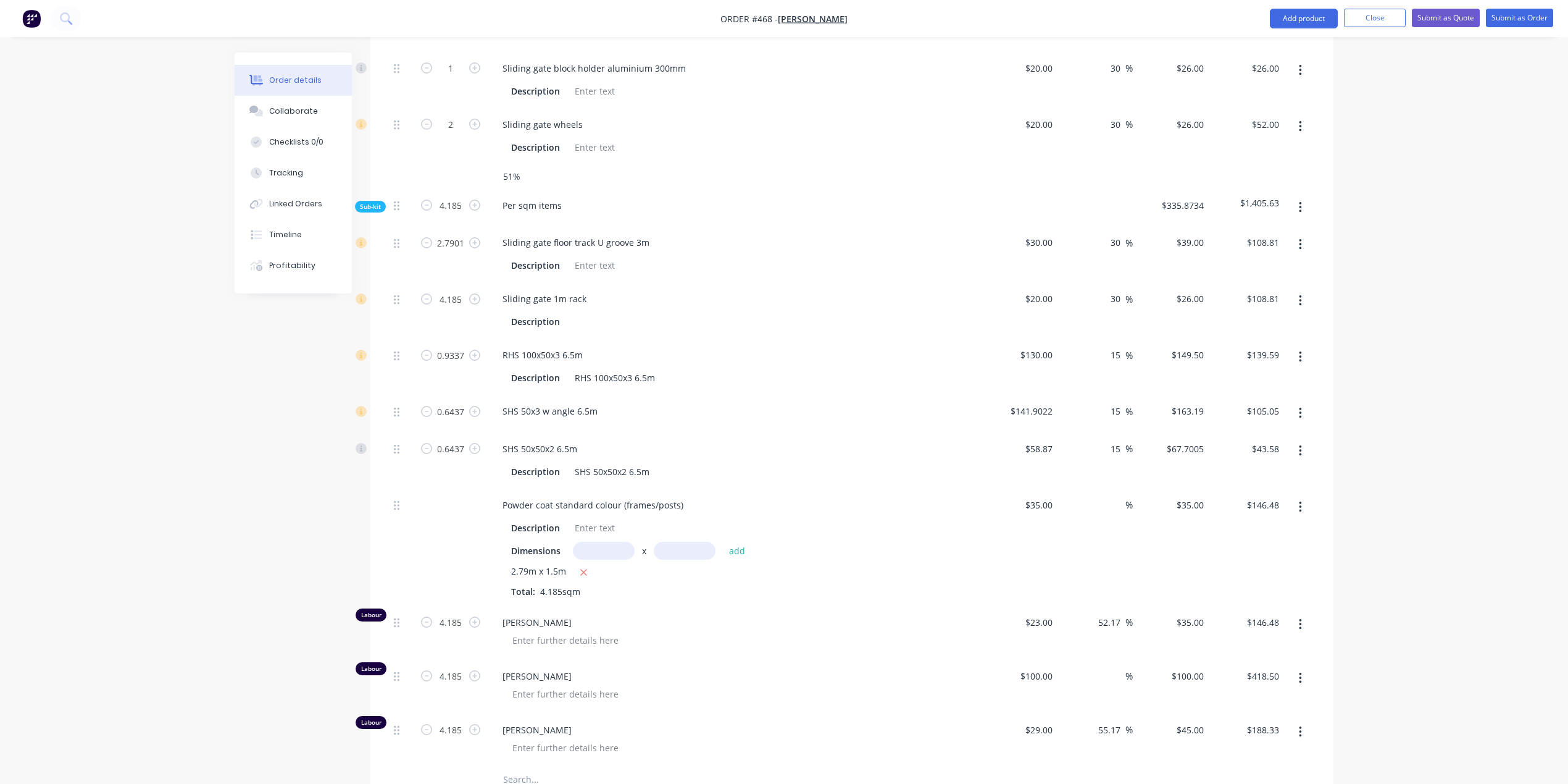
drag, startPoint x: 527, startPoint y: 172, endPoint x: 466, endPoint y: 157, distance: 62.8
click at [466, 164] on div "51%" at bounding box center [852, 177] width 926 height 25
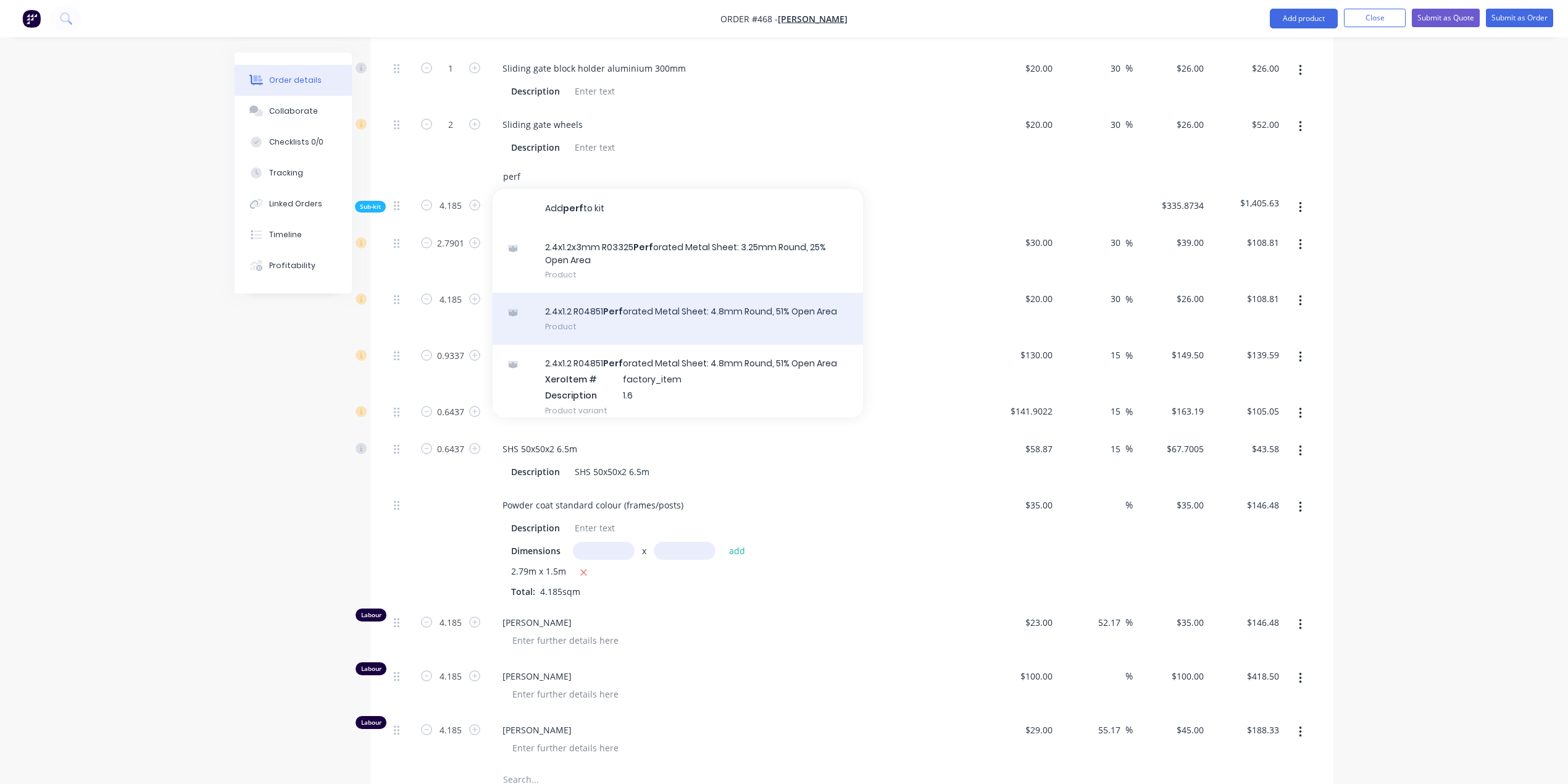
type input "perf"
click at [698, 303] on div "2.4x1.2 R04851 Perf orated Metal Sheet: 4.8mm Round, 51% Open Area Product" at bounding box center [678, 319] width 371 height 52
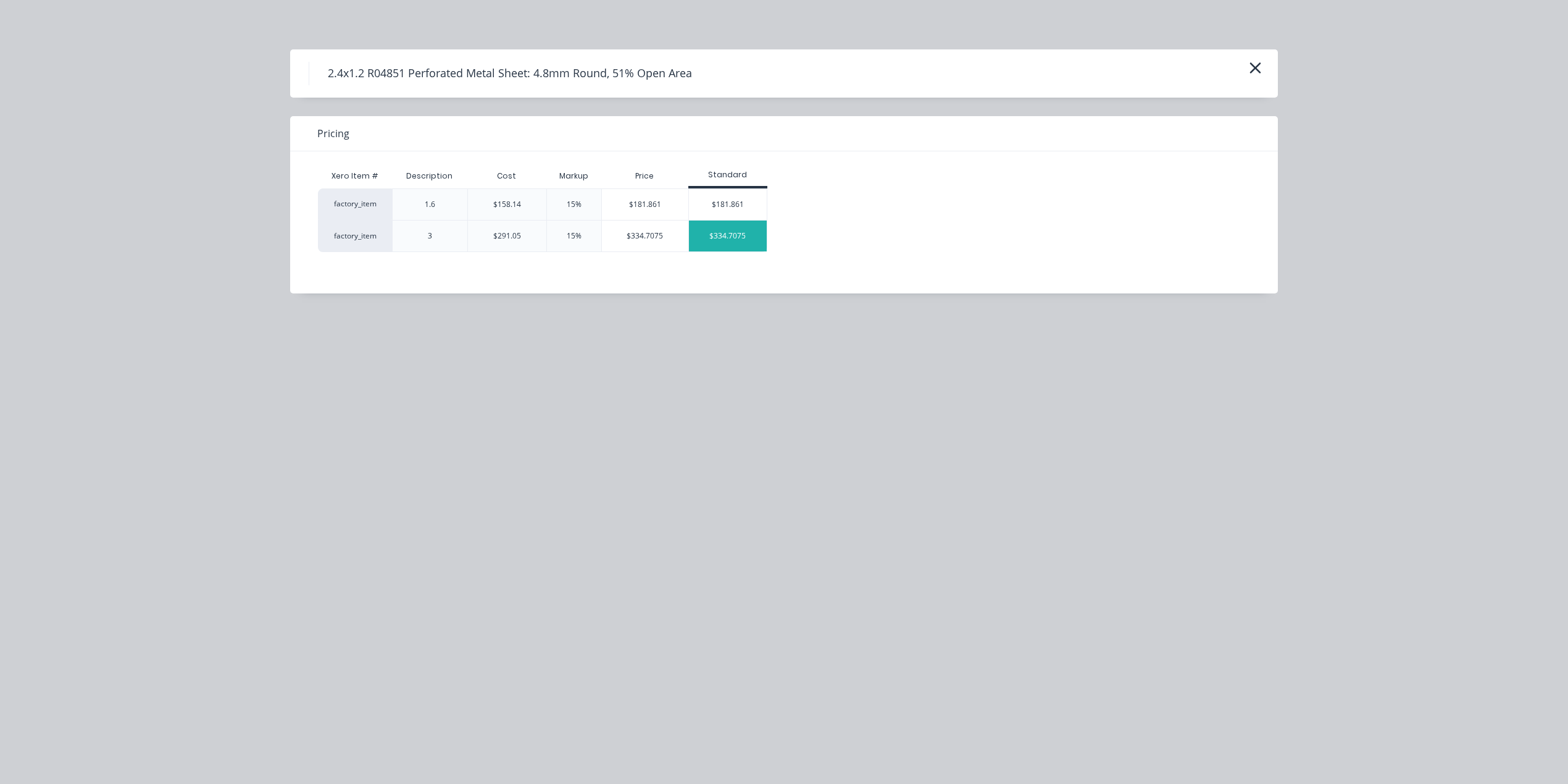
click at [731, 226] on div "$334.7075" at bounding box center [728, 236] width 78 height 31
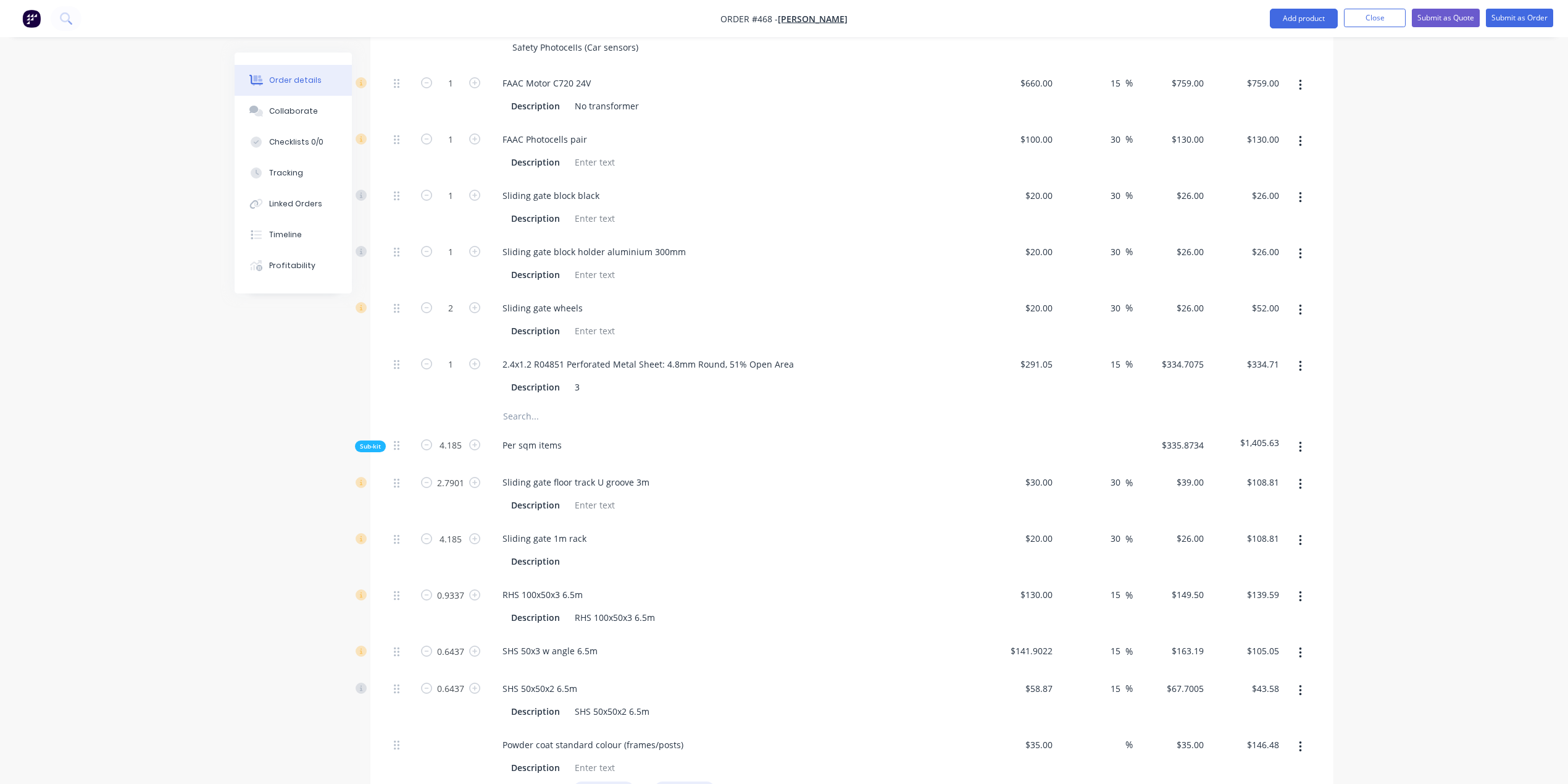
scroll to position [415, 0]
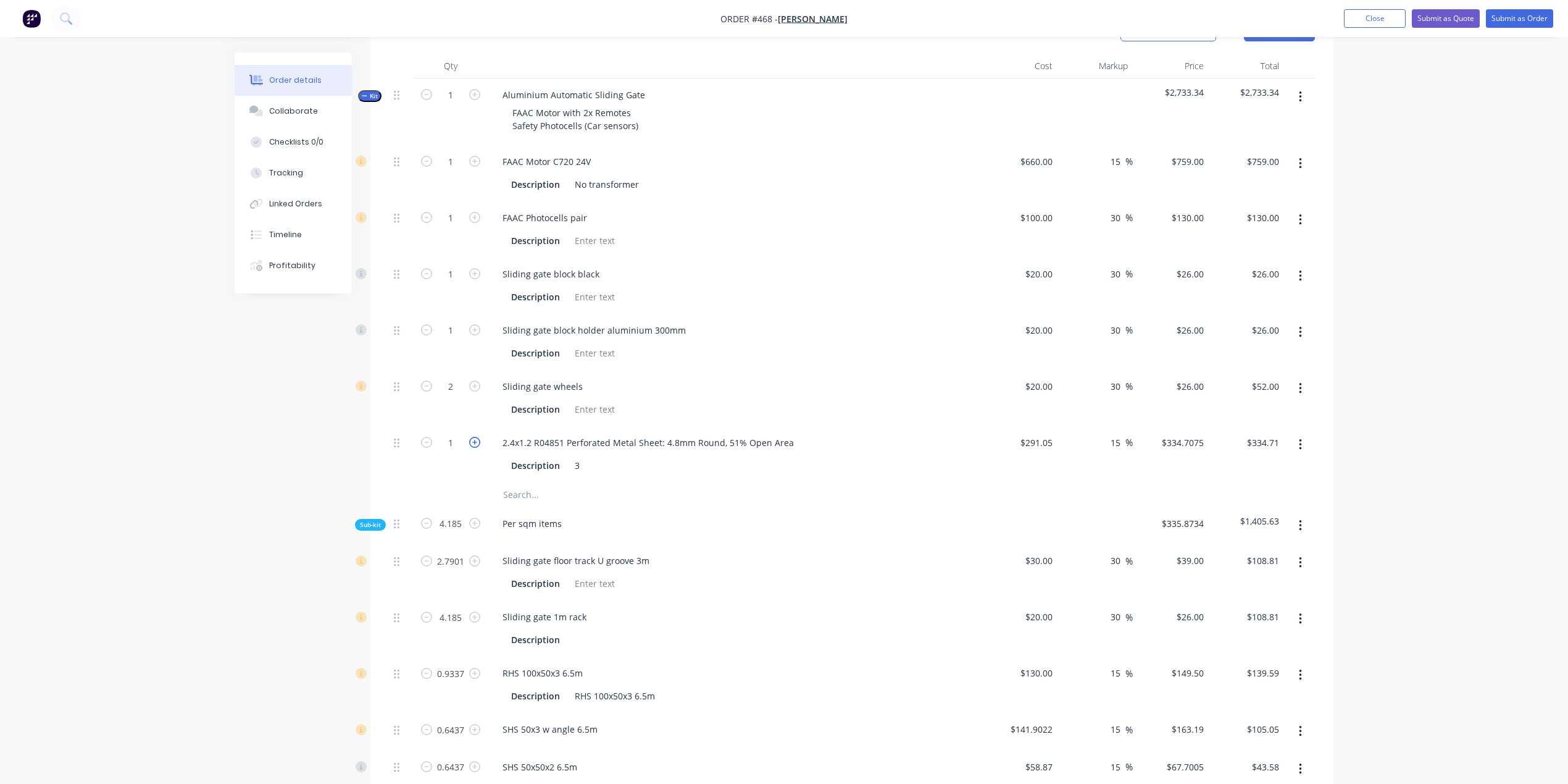
click at [474, 438] on icon "button" at bounding box center [474, 442] width 11 height 11
type input "2"
type input "$669.42"
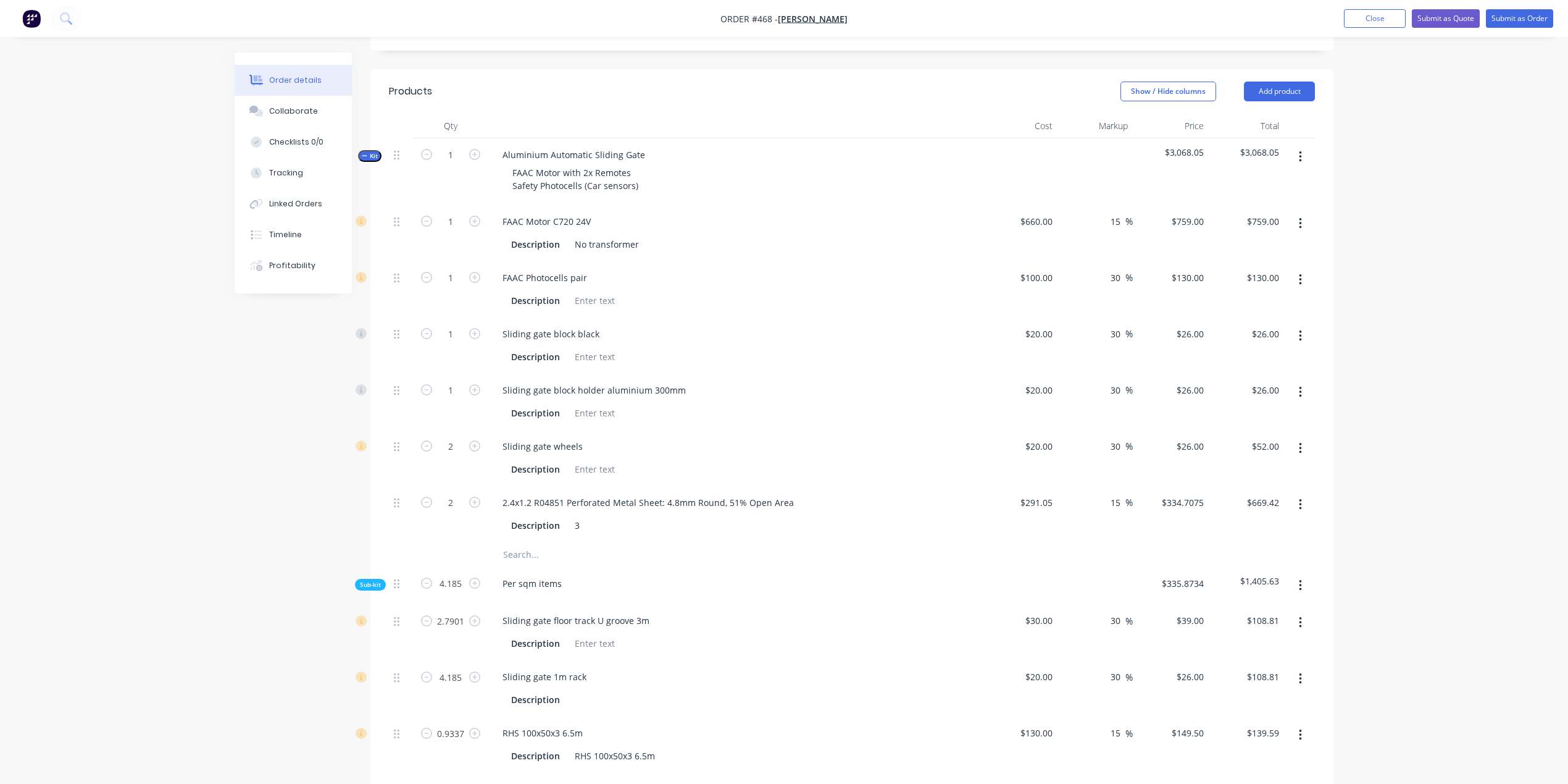
scroll to position [319, 0]
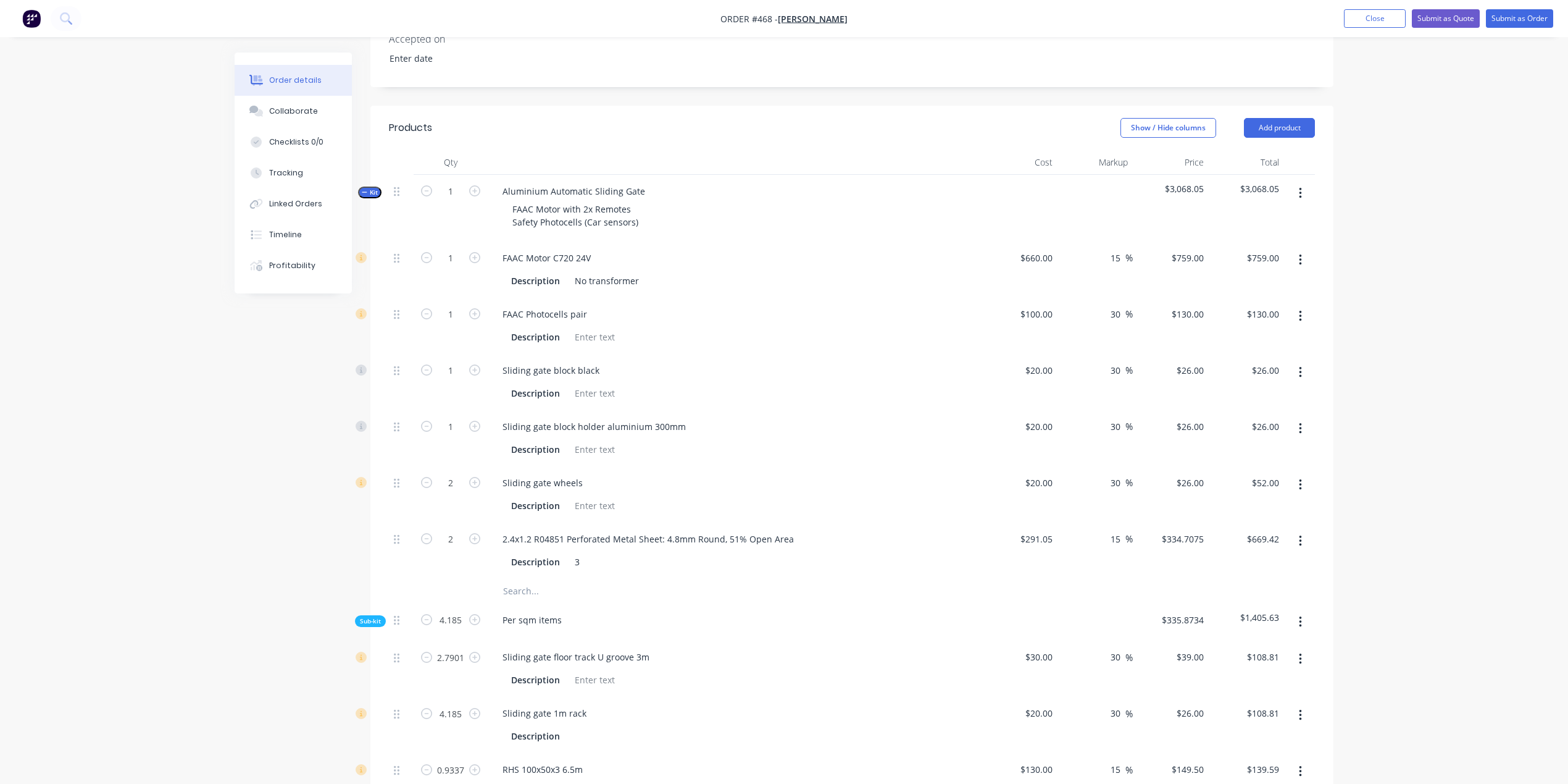
click at [539, 583] on input "text" at bounding box center [626, 591] width 247 height 25
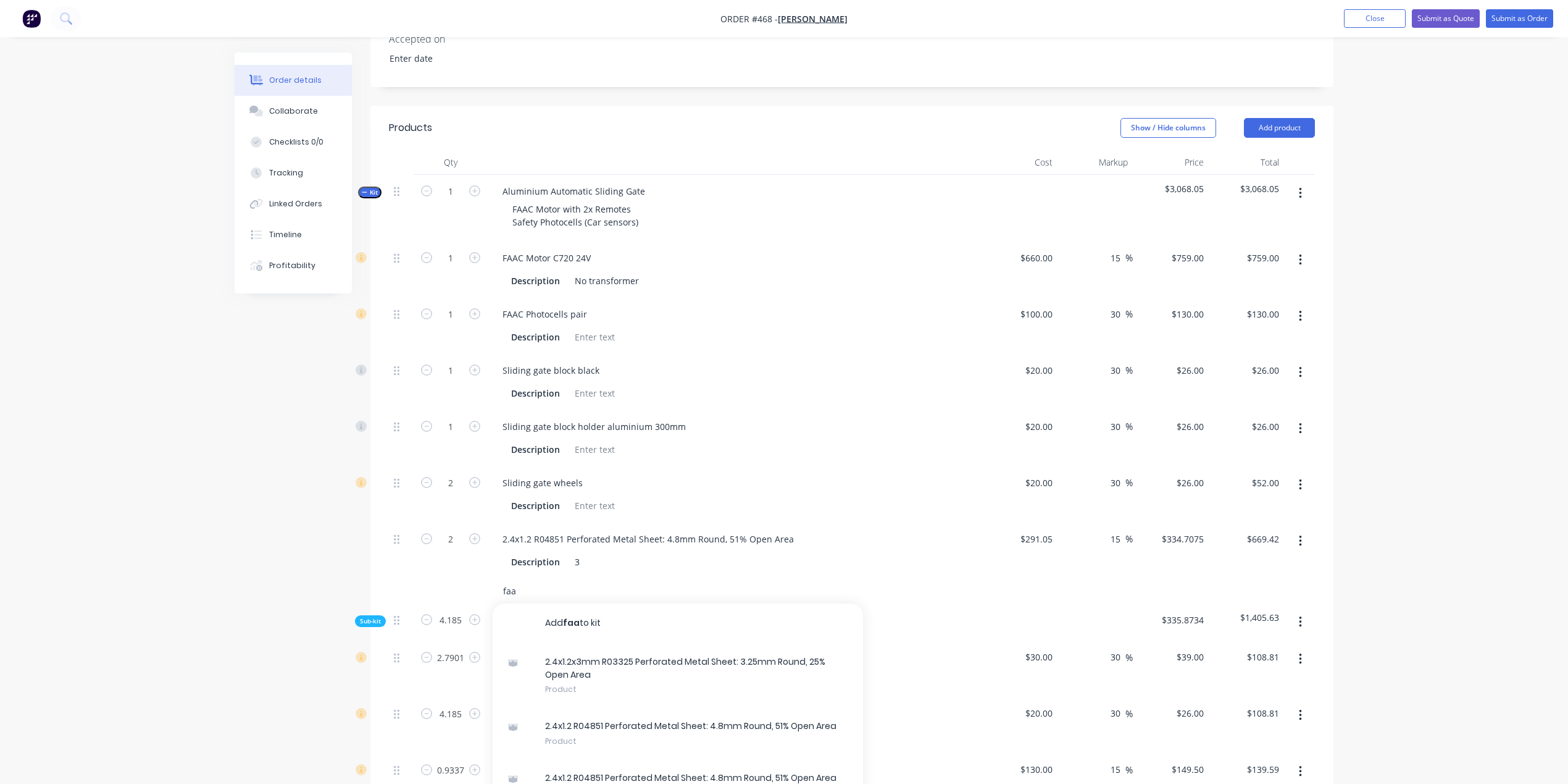
type input "faac"
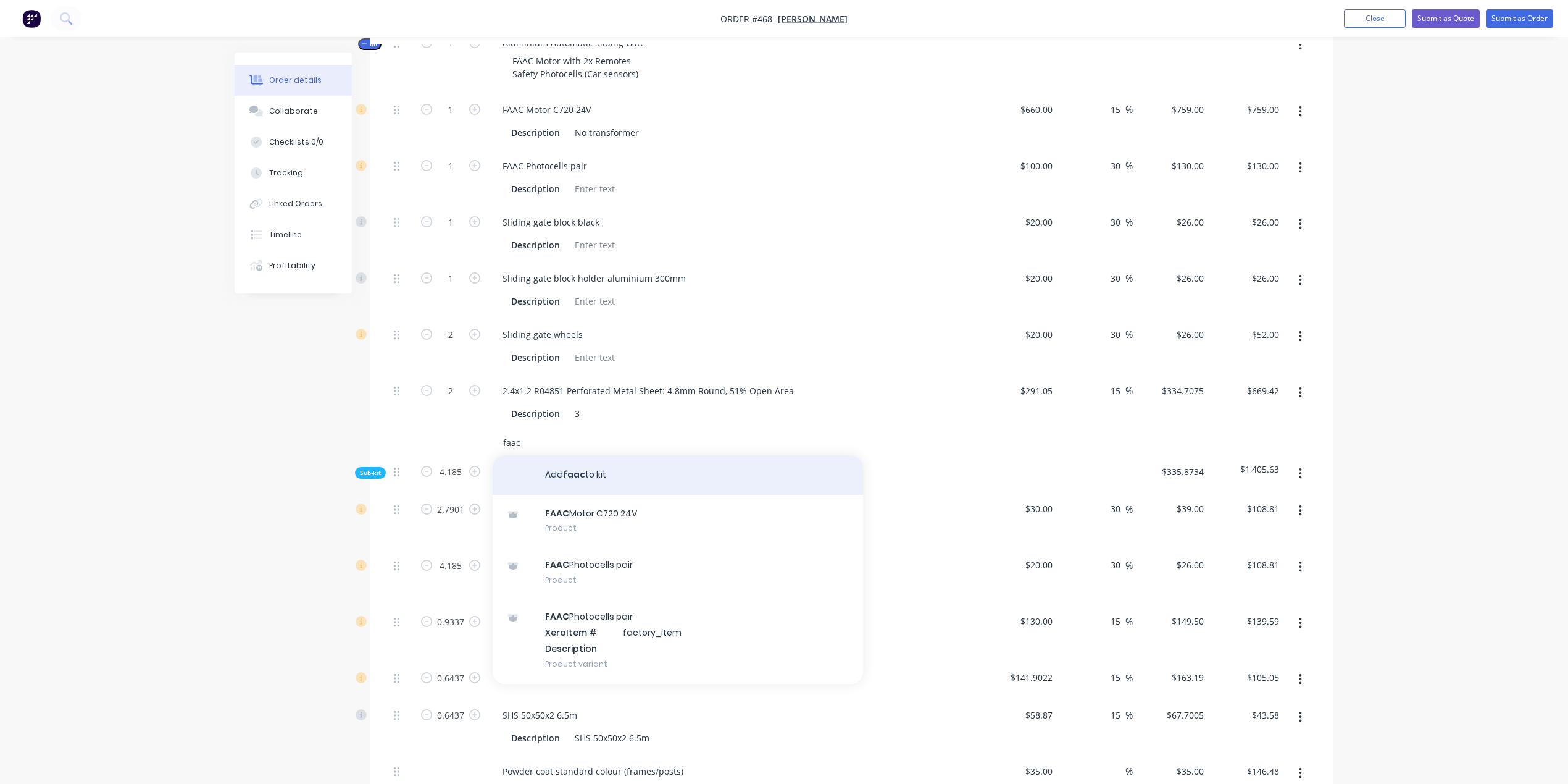
scroll to position [488, 0]
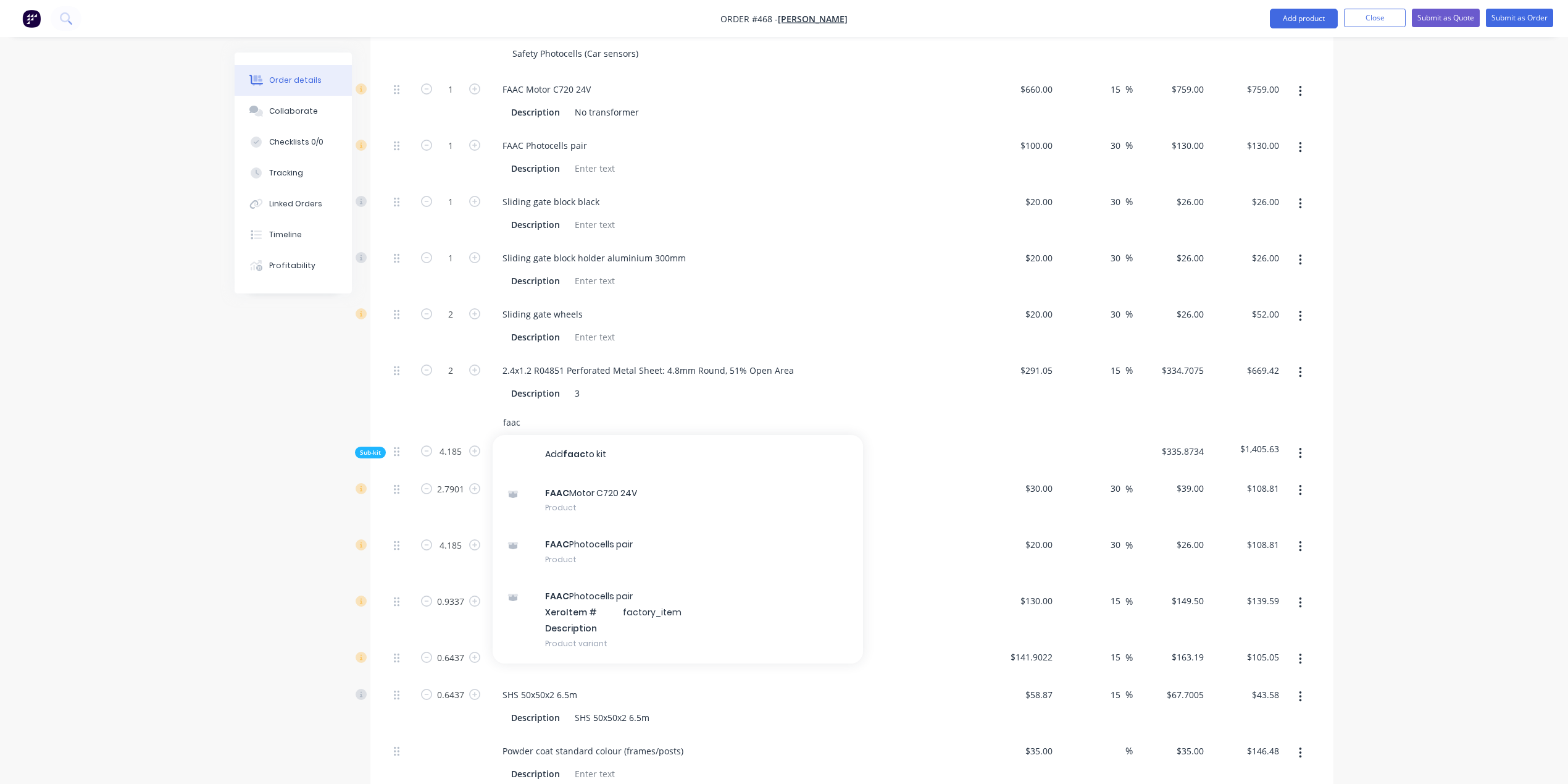
drag, startPoint x: 551, startPoint y: 416, endPoint x: 462, endPoint y: 412, distance: 89.1
click at [462, 412] on div "faac" at bounding box center [852, 422] width 926 height 25
click at [169, 595] on div "Order details Collaborate Checklists 0/0 Tracking Linked Orders Timeline Profit…" at bounding box center [784, 452] width 1568 height 1882
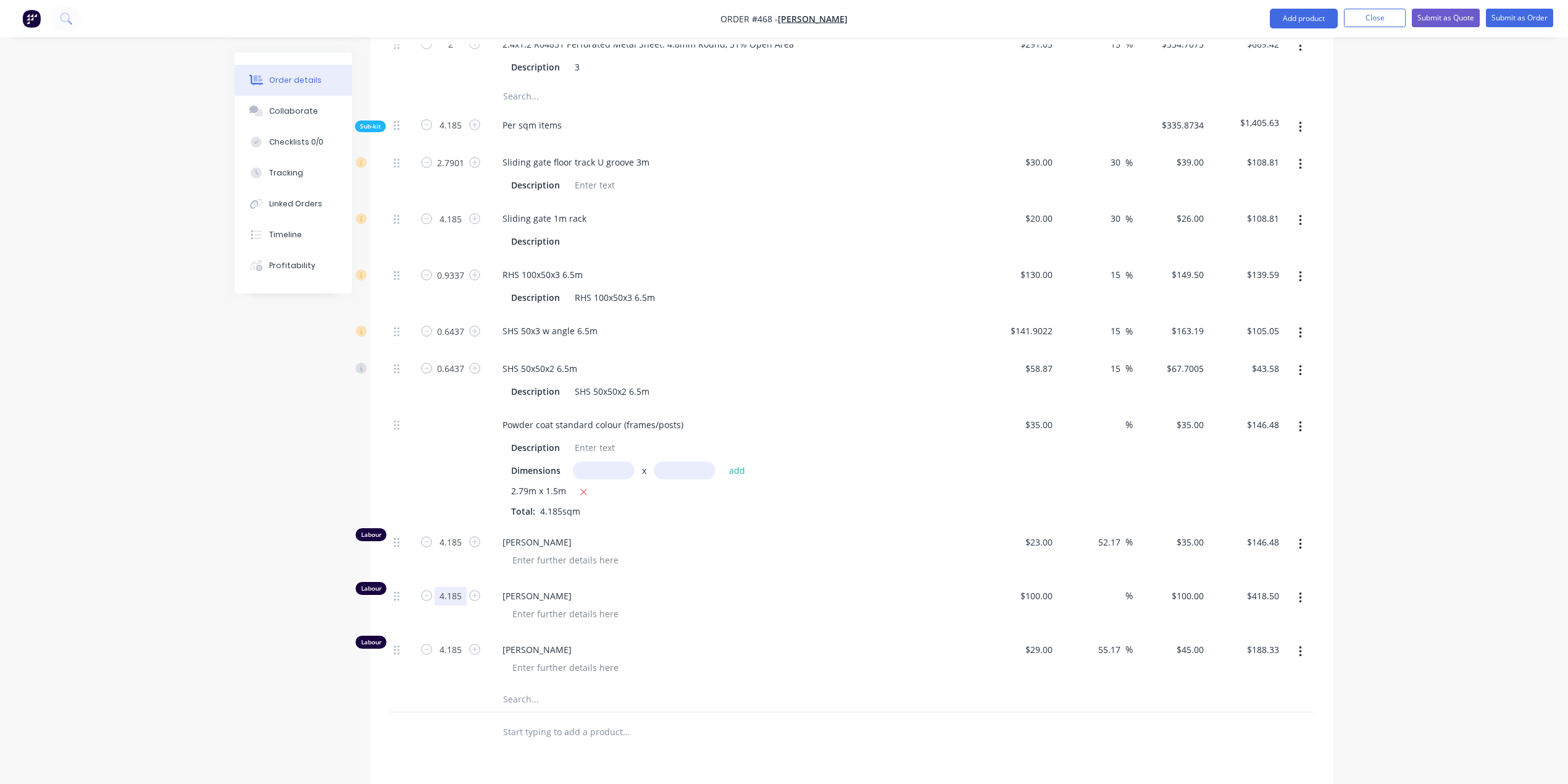
scroll to position [845, 0]
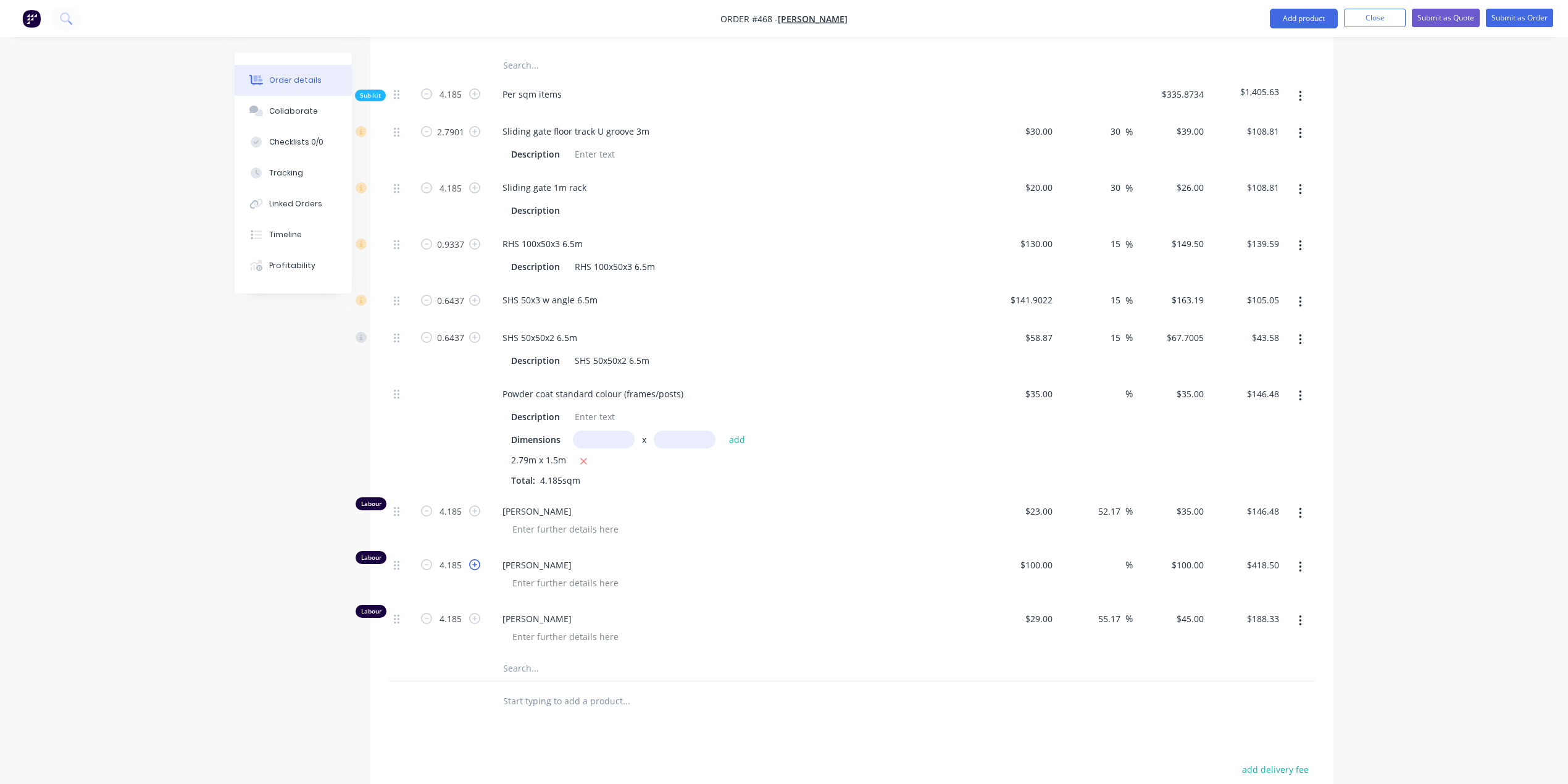
click at [474, 566] on icon "button" at bounding box center [474, 564] width 11 height 11
type input "5.185"
type input "$518.50"
click at [474, 566] on icon "button" at bounding box center [474, 564] width 11 height 11
type input "6.185"
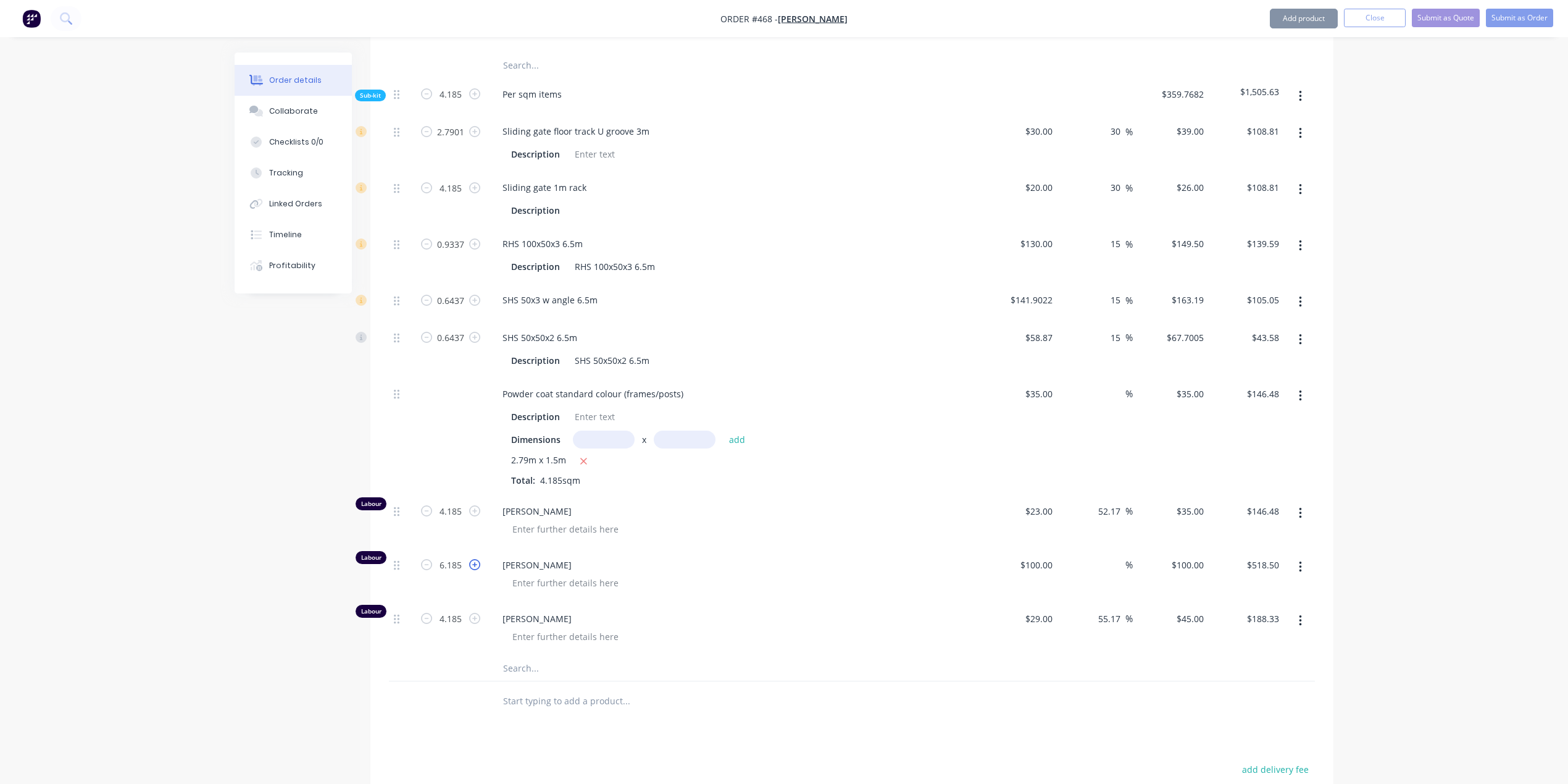
type input "$618.50"
click at [474, 566] on icon "button" at bounding box center [474, 564] width 11 height 11
type input "7.185"
type input "$718.50"
click at [474, 566] on icon "button" at bounding box center [474, 564] width 11 height 11
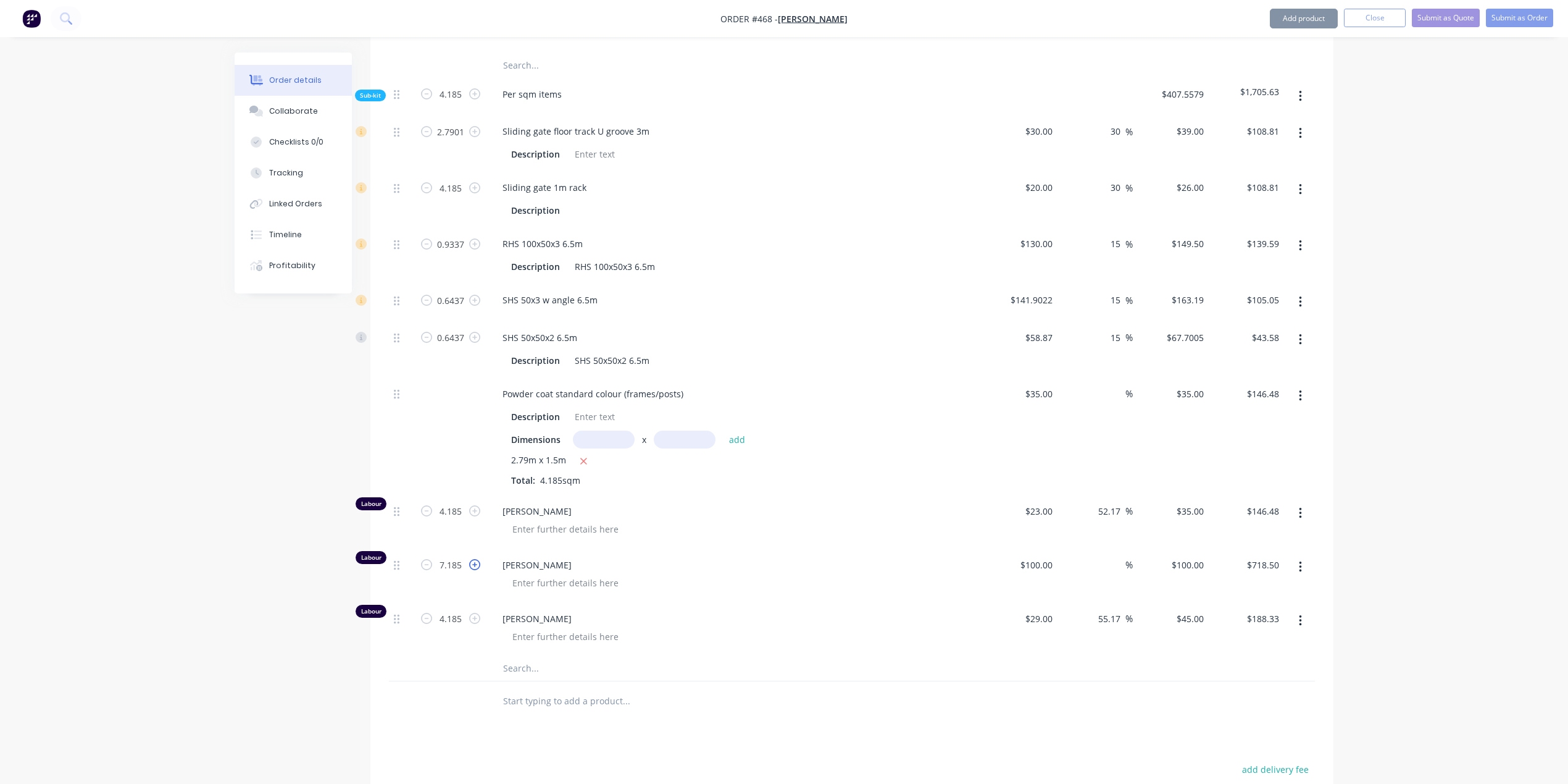
type input "8.185"
type input "$818.50"
click at [272, 722] on div "Created by Nibal Created [DATE] Required [DATE] Assigned to Add team member Sta…" at bounding box center [784, 122] width 1099 height 1829
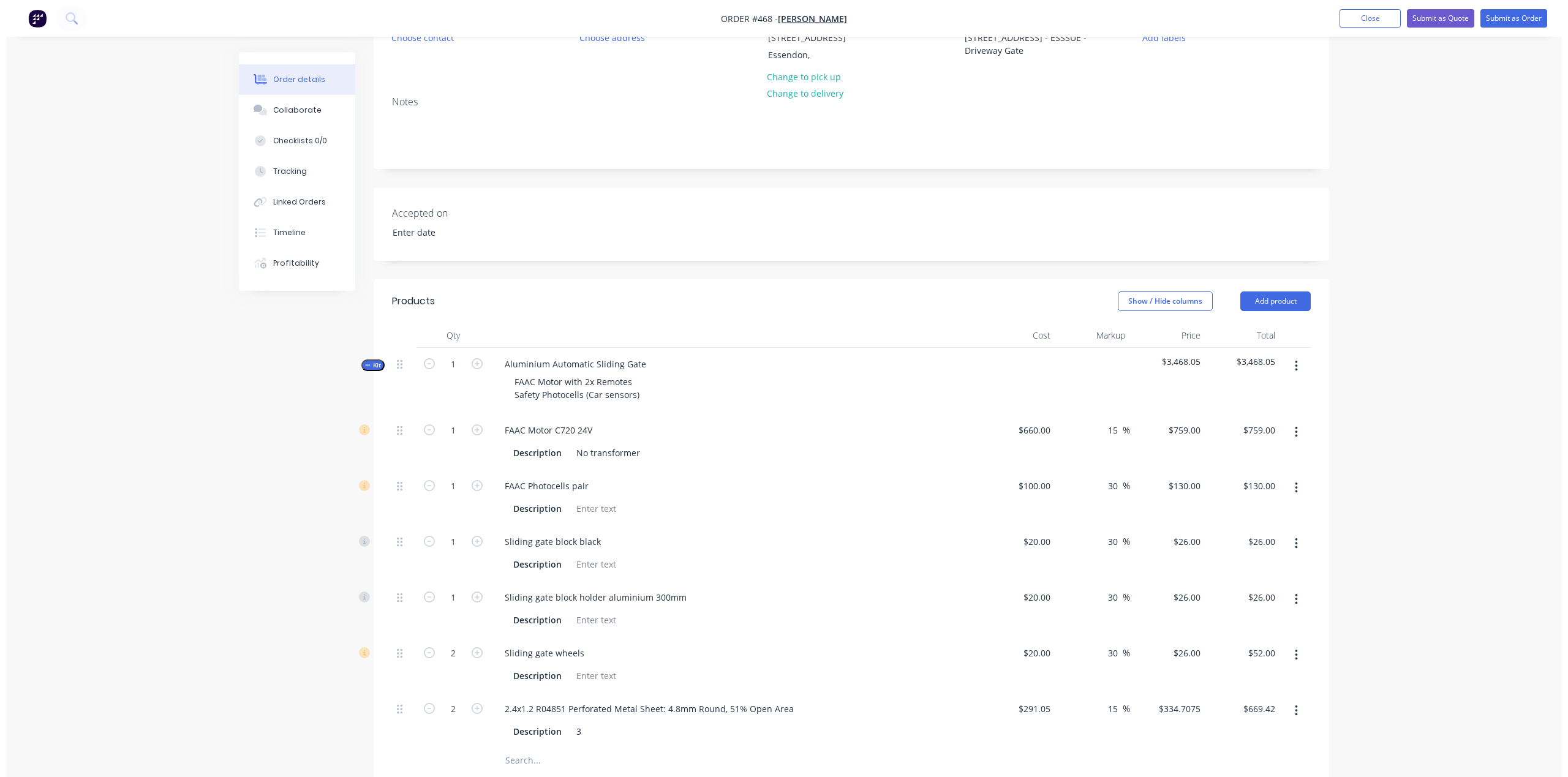
scroll to position [0, 0]
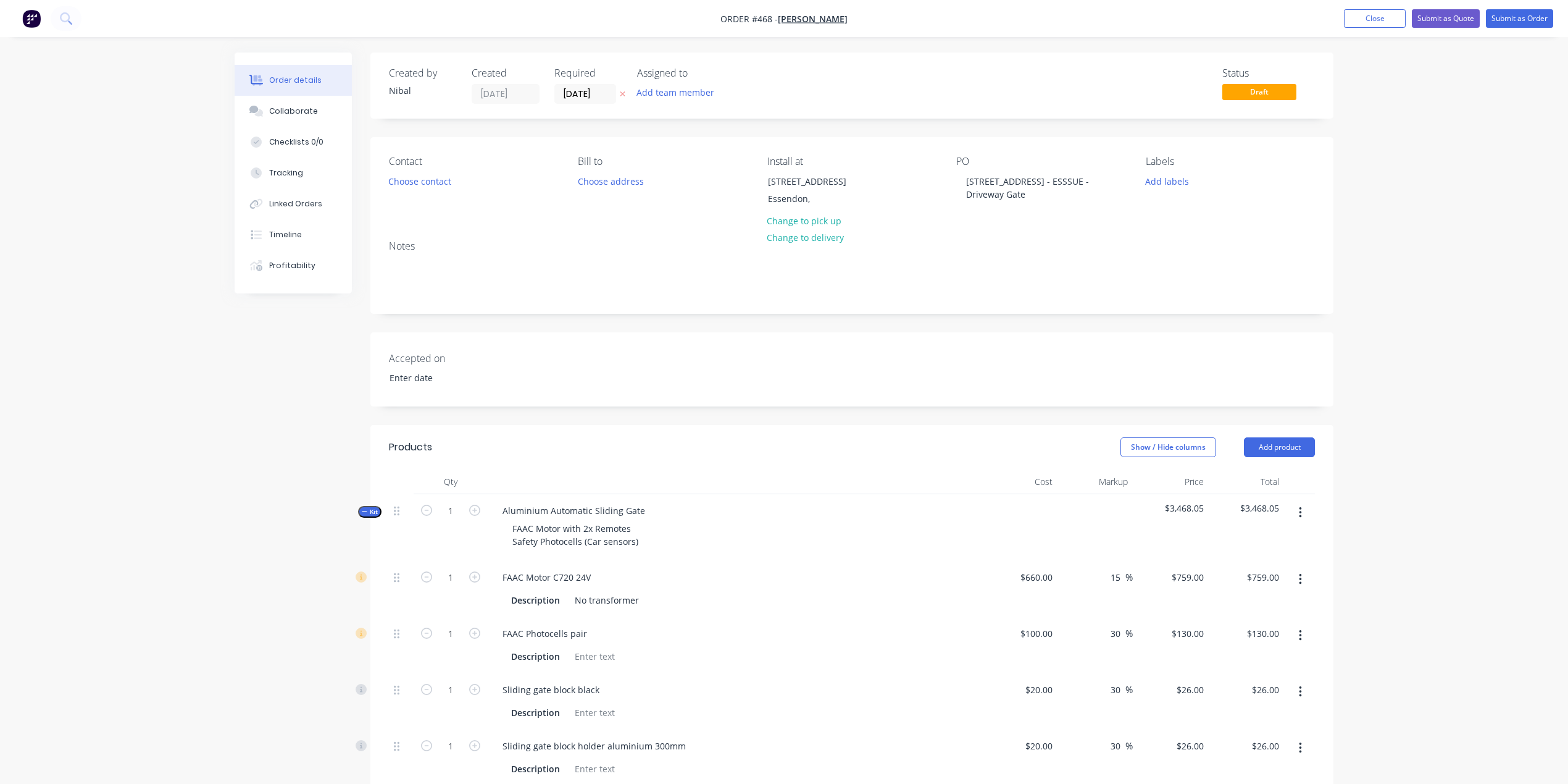
click at [361, 509] on icon "button" at bounding box center [364, 511] width 5 height 6
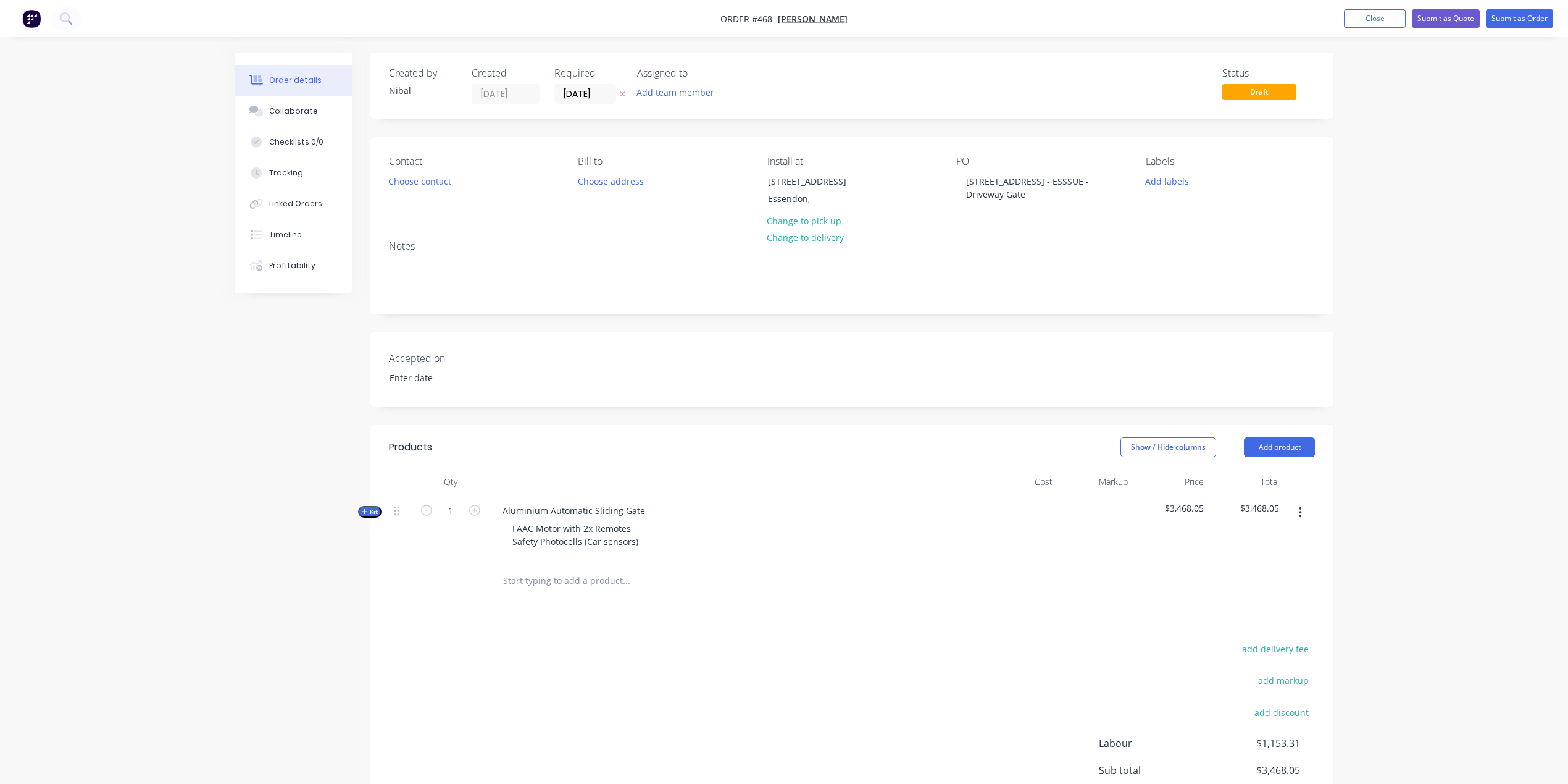
click at [1292, 512] on button "button" at bounding box center [1301, 512] width 29 height 22
click at [1249, 628] on div "Delete" at bounding box center [1256, 619] width 95 height 18
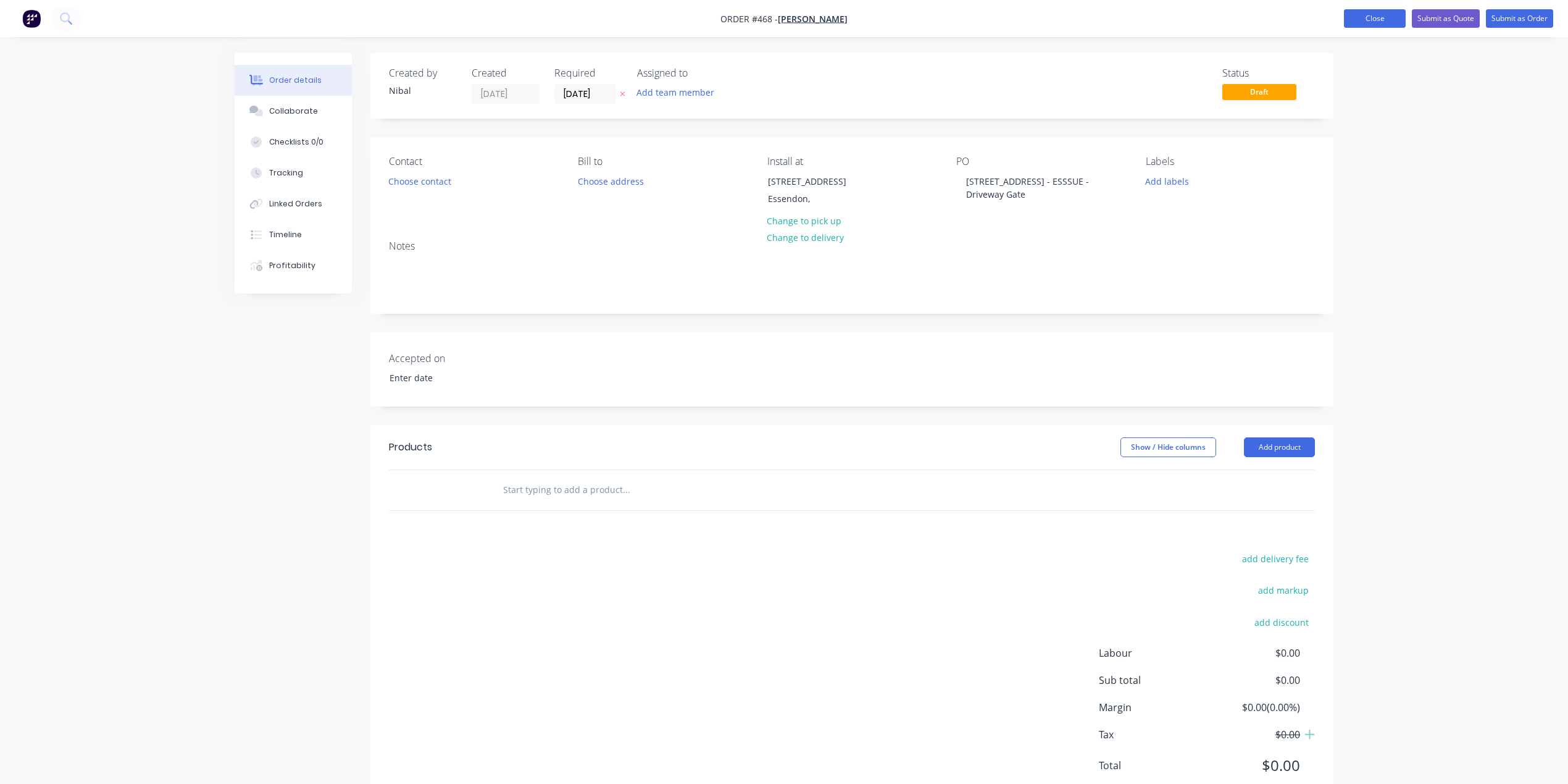
click at [1374, 18] on button "Close" at bounding box center [1375, 18] width 61 height 18
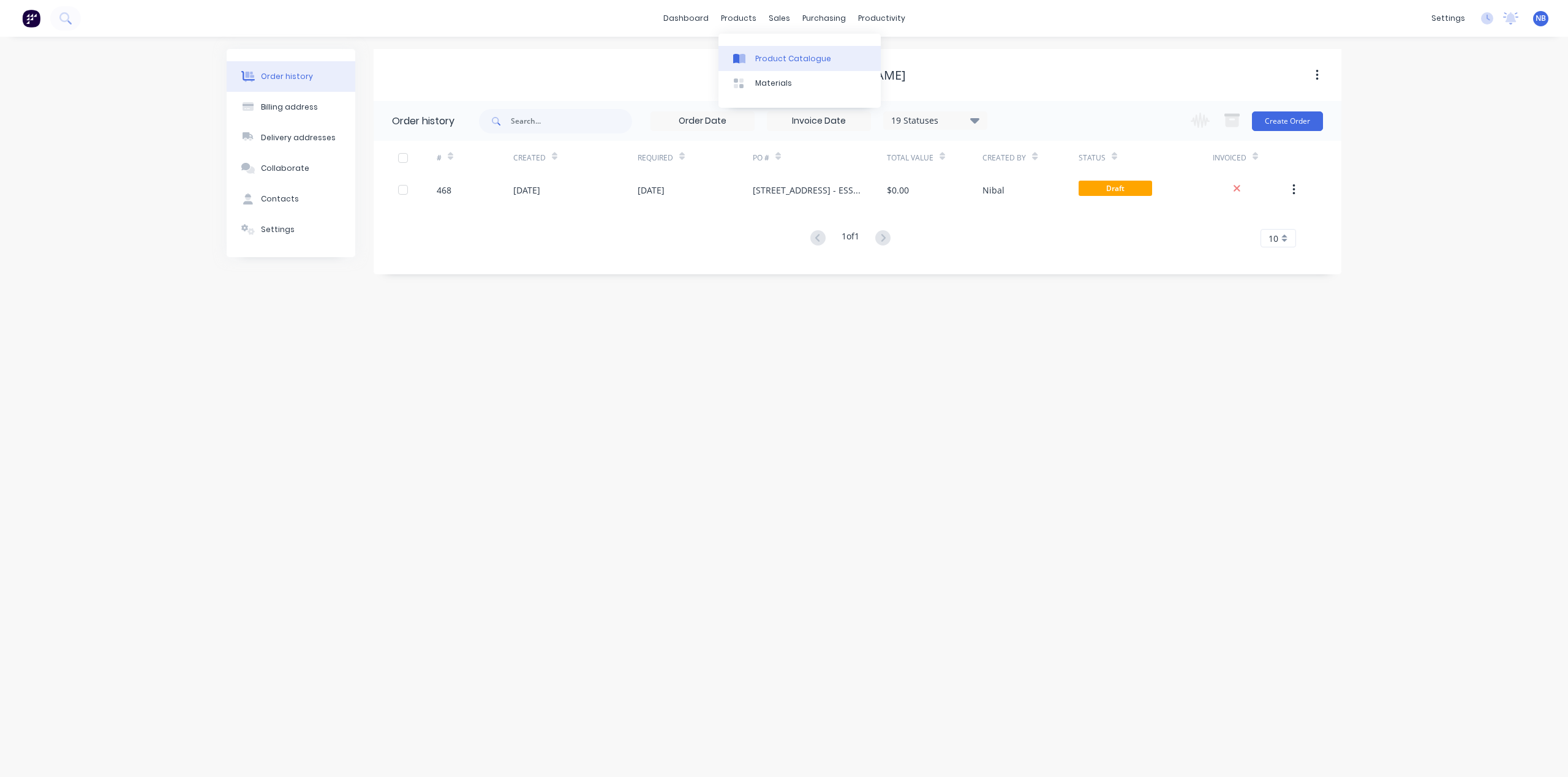
click at [766, 54] on div "Product Catalogue" at bounding box center [793, 59] width 76 height 11
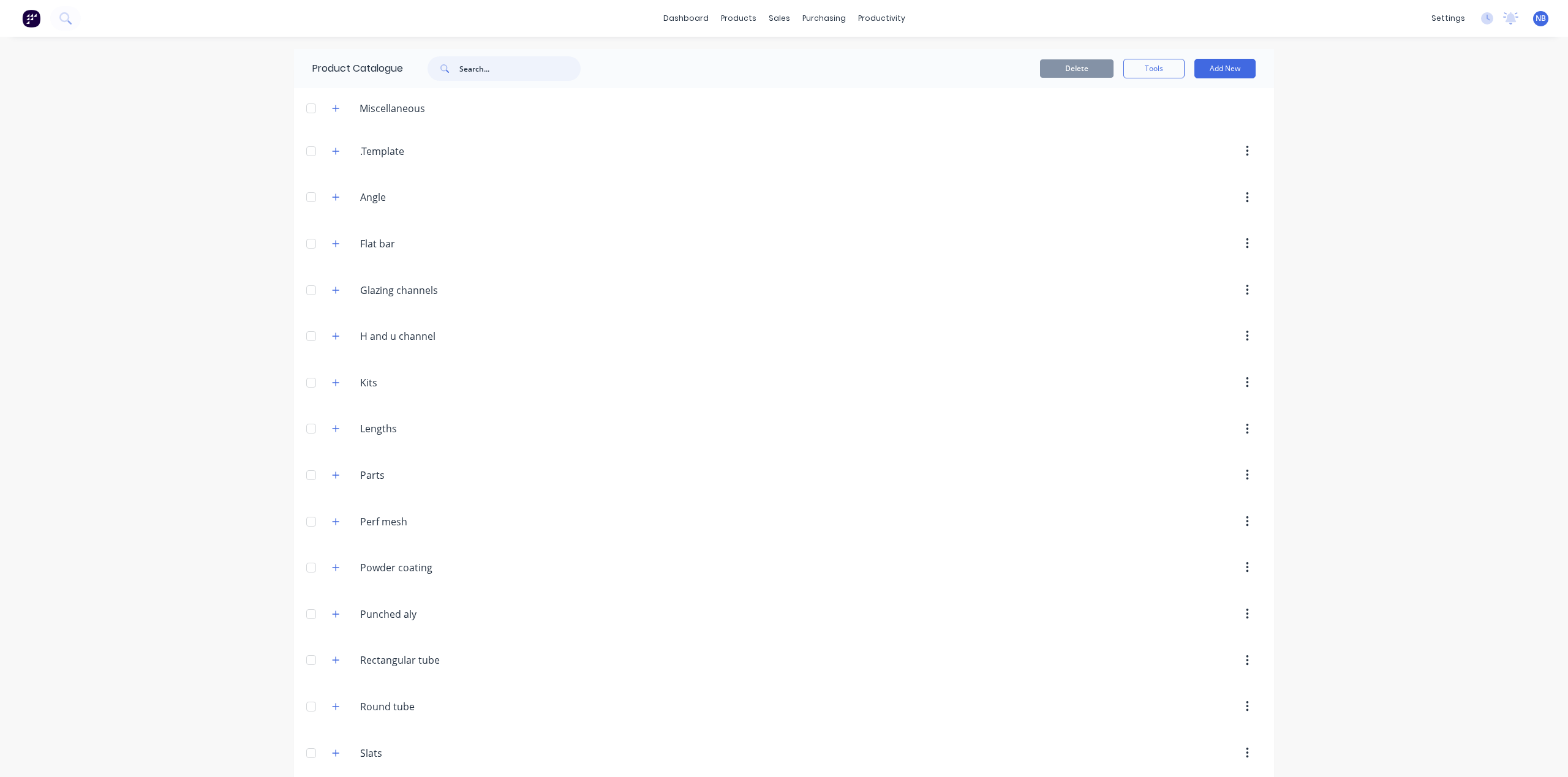
click at [467, 64] on input "text" at bounding box center [519, 68] width 121 height 24
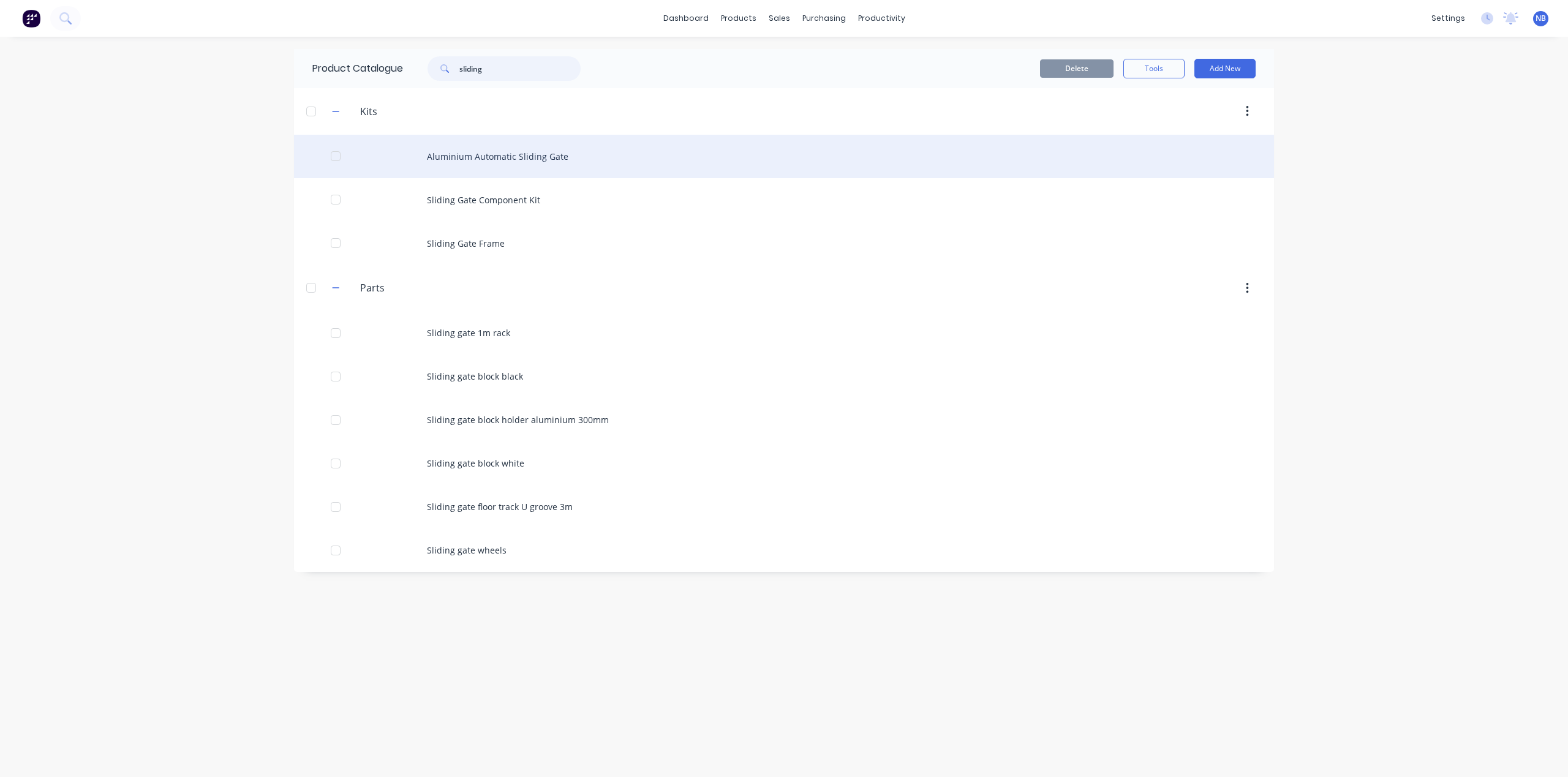
type input "sliding"
click at [476, 174] on div "Aluminium Automatic Sliding Gate" at bounding box center [783, 156] width 980 height 43
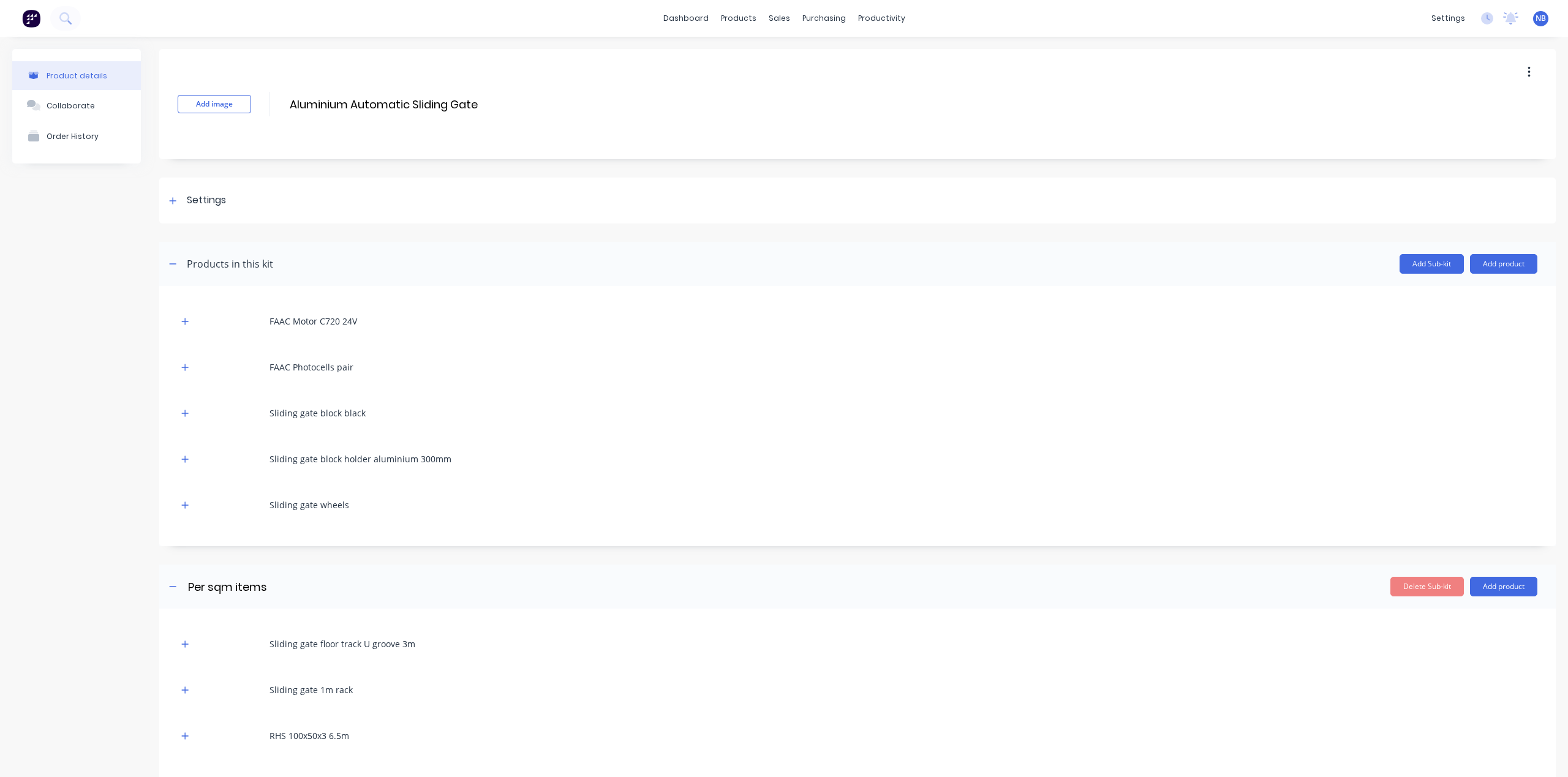
click at [1515, 68] on button "button" at bounding box center [1529, 72] width 29 height 22
click at [1448, 110] on span "Duplicate" at bounding box center [1484, 104] width 92 height 13
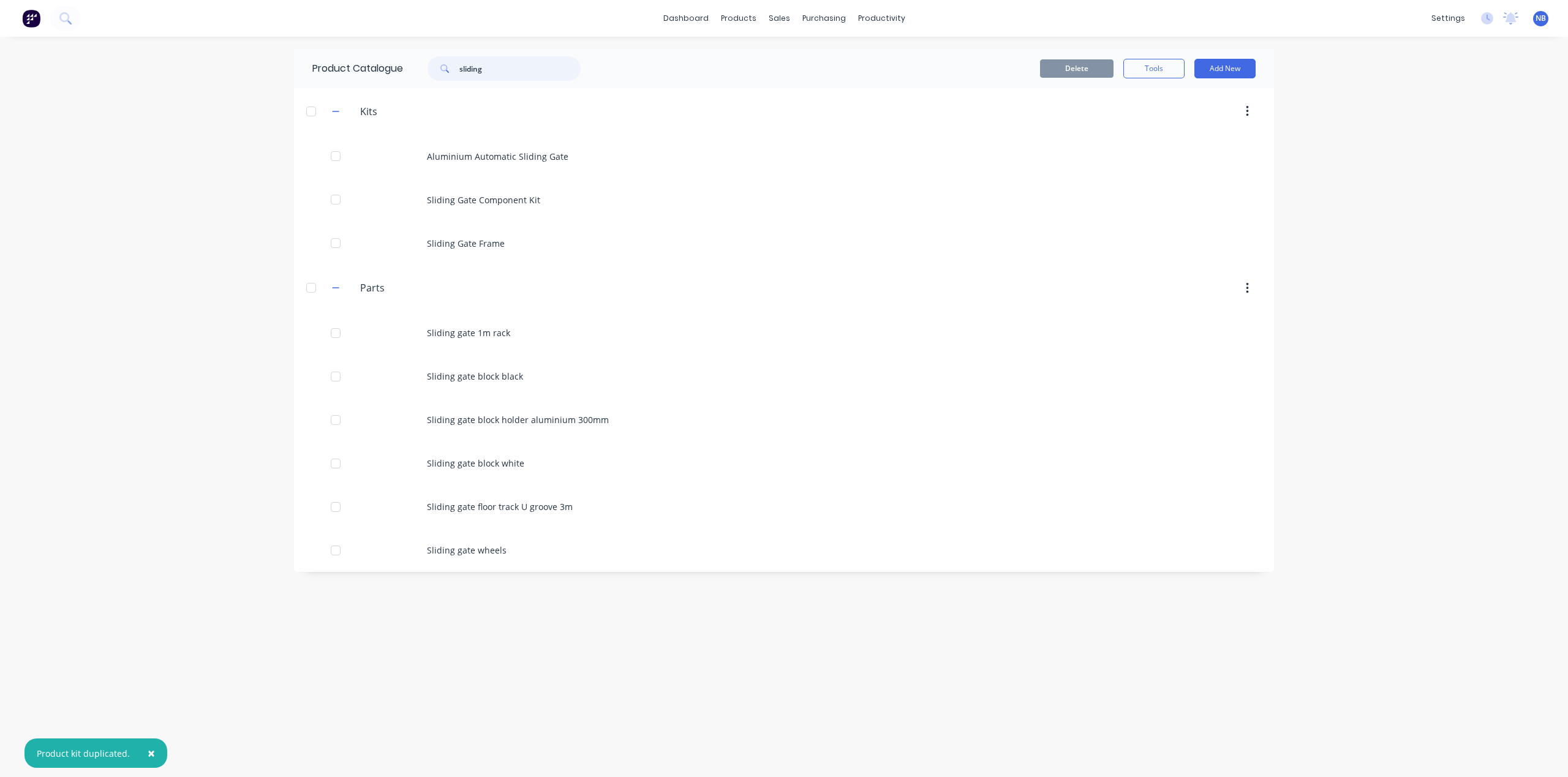
drag, startPoint x: 529, startPoint y: 74, endPoint x: 385, endPoint y: 64, distance: 144.3
click at [403, 57] on div "Product Catalogue sliding" at bounding box center [452, 68] width 317 height 39
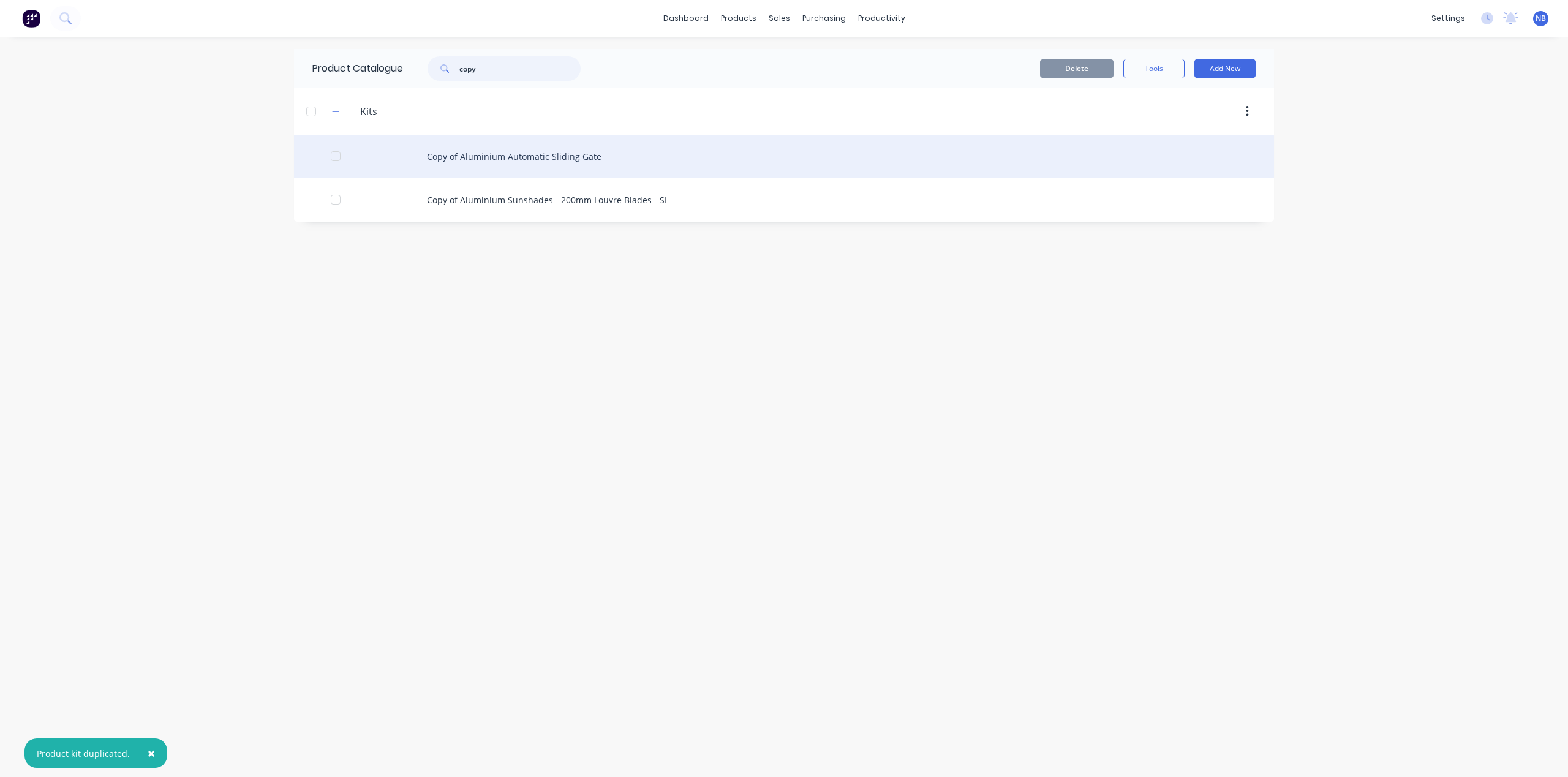
type input "copy"
click at [496, 163] on div "Copy of Aluminium Automatic Sliding Gate" at bounding box center [783, 156] width 980 height 43
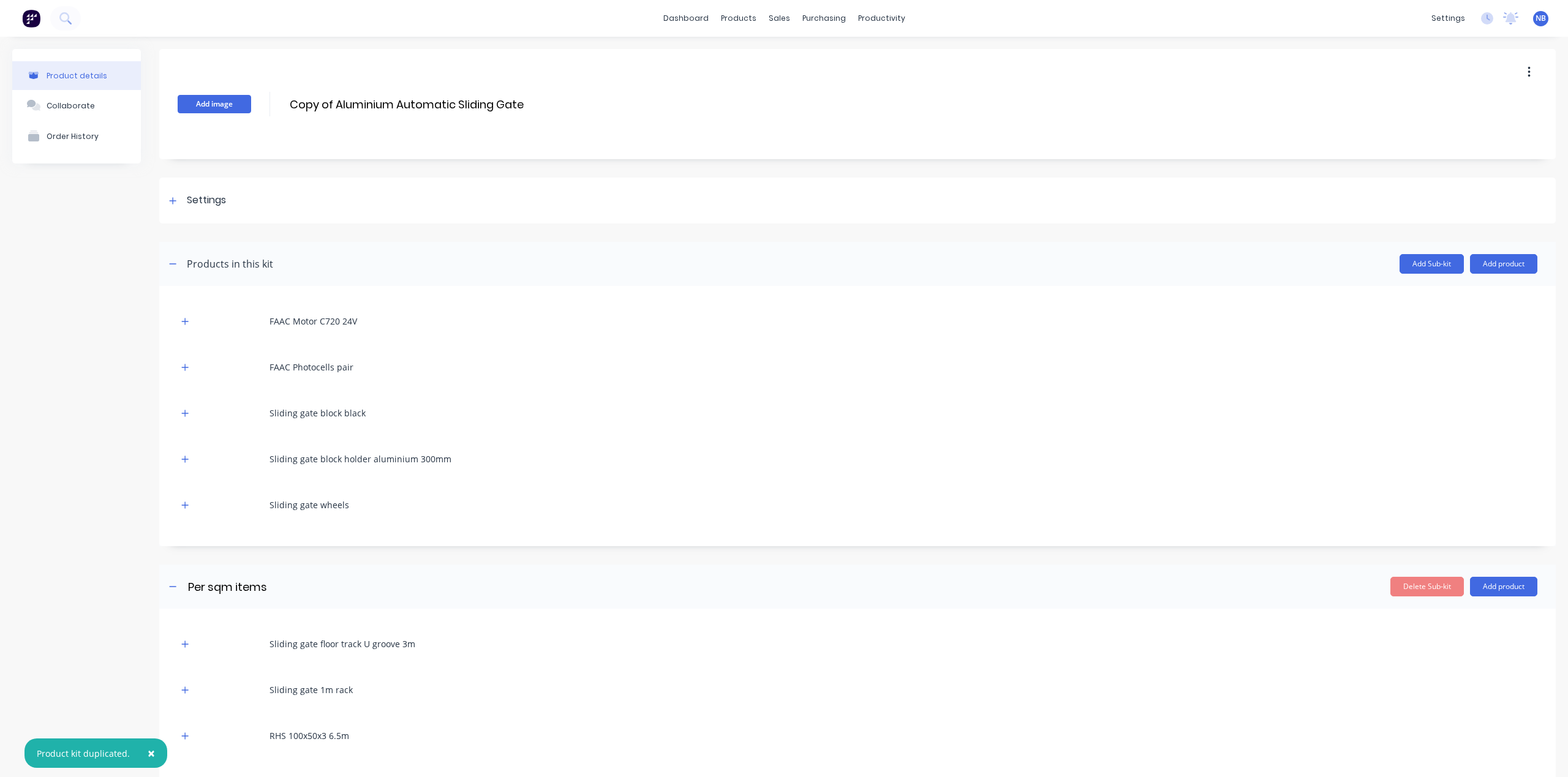
drag, startPoint x: 334, startPoint y: 103, endPoint x: 246, endPoint y: 99, distance: 88.1
click at [239, 99] on div "Add image Copy of Aluminium Automatic Sliding Gate Copy of Aluminium Automatic …" at bounding box center [857, 103] width 1396 height 110
click at [372, 99] on input "Aluminium Automatic Sliding Gate" at bounding box center [397, 104] width 217 height 18
click at [436, 104] on input "Aluminium Automatic Sliding Gate" at bounding box center [397, 104] width 217 height 18
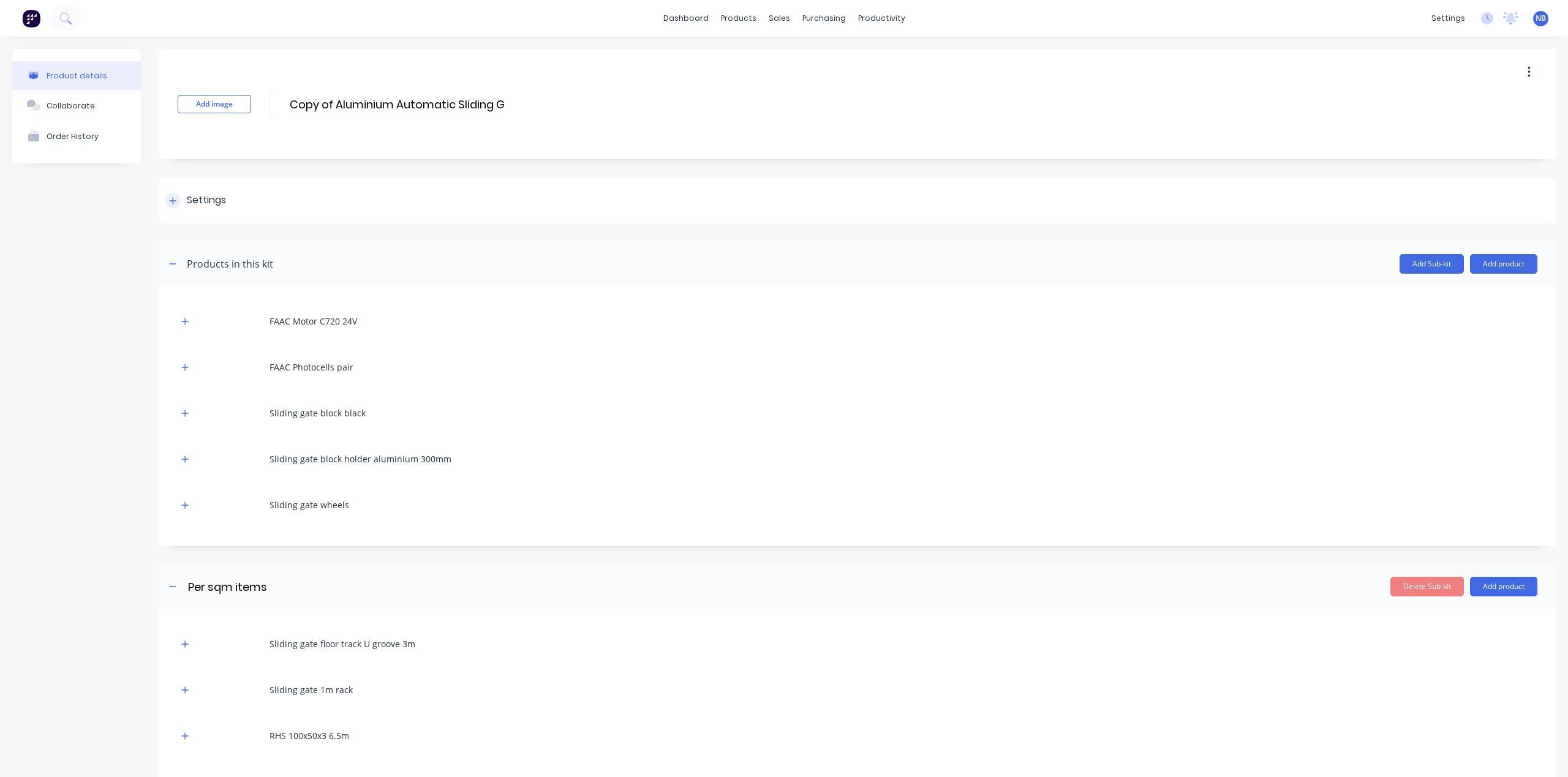
type input "Aluminium Automatic Swing Gate"
click at [181, 199] on div "Settings" at bounding box center [196, 200] width 61 height 15
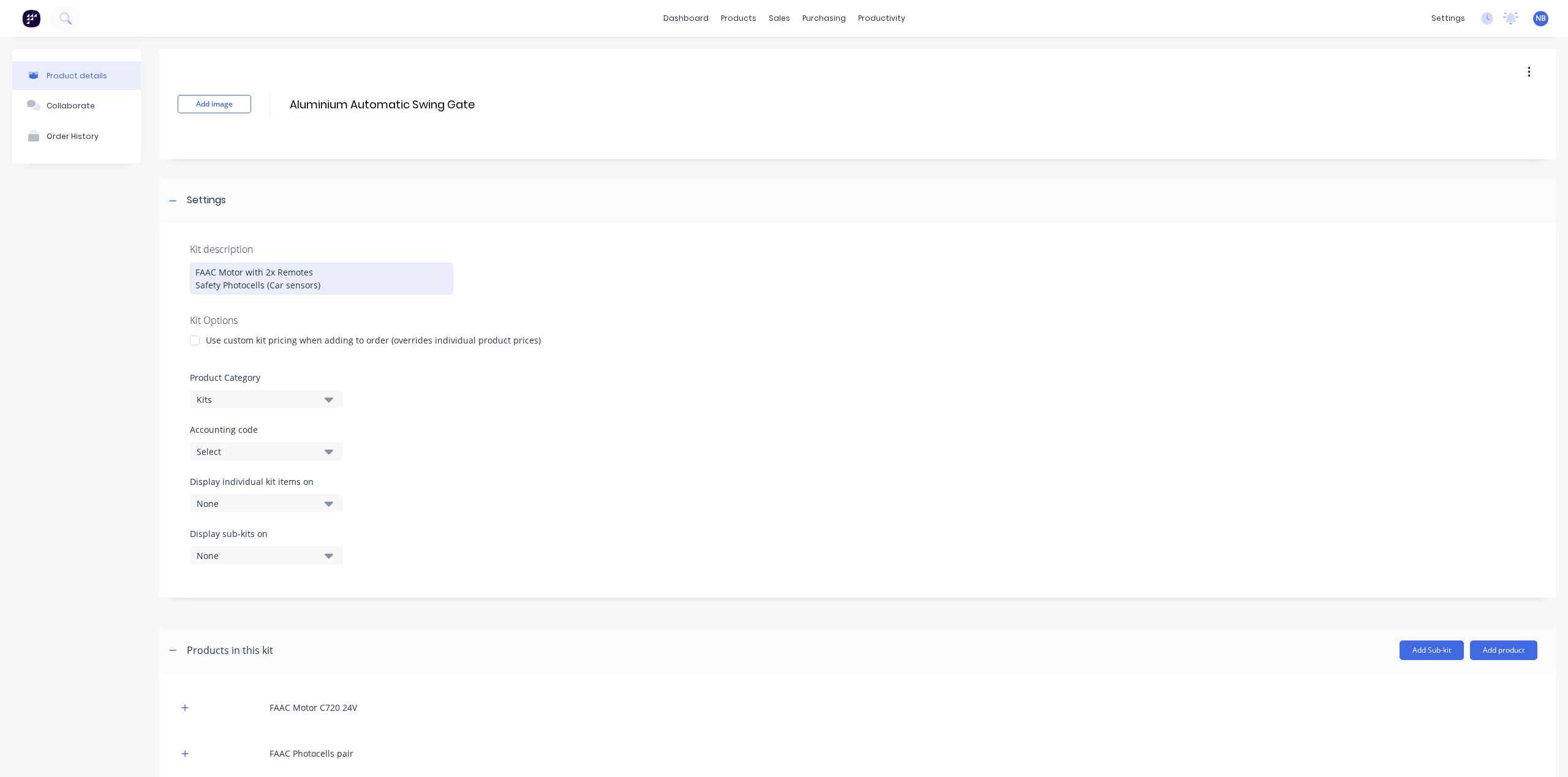
click at [326, 265] on div "FAAC Motor with 2x Remotes Safety Photocells (Car sensors)" at bounding box center [321, 279] width 263 height 32
click at [267, 274] on div "FAAC Motor with 2x Remotes Safety Photocells (Car sensors)" at bounding box center [321, 279] width 263 height 32
drag, startPoint x: 311, startPoint y: 271, endPoint x: 249, endPoint y: 268, distance: 62.1
click at [248, 268] on div "FAAC Motor with 2x Remotes Safety Photocells (Car sensors)" at bounding box center [321, 279] width 263 height 32
click at [256, 269] on div "FAAC Motor with 2x Remotes Safety Photocells (Car sensors)" at bounding box center [321, 279] width 263 height 32
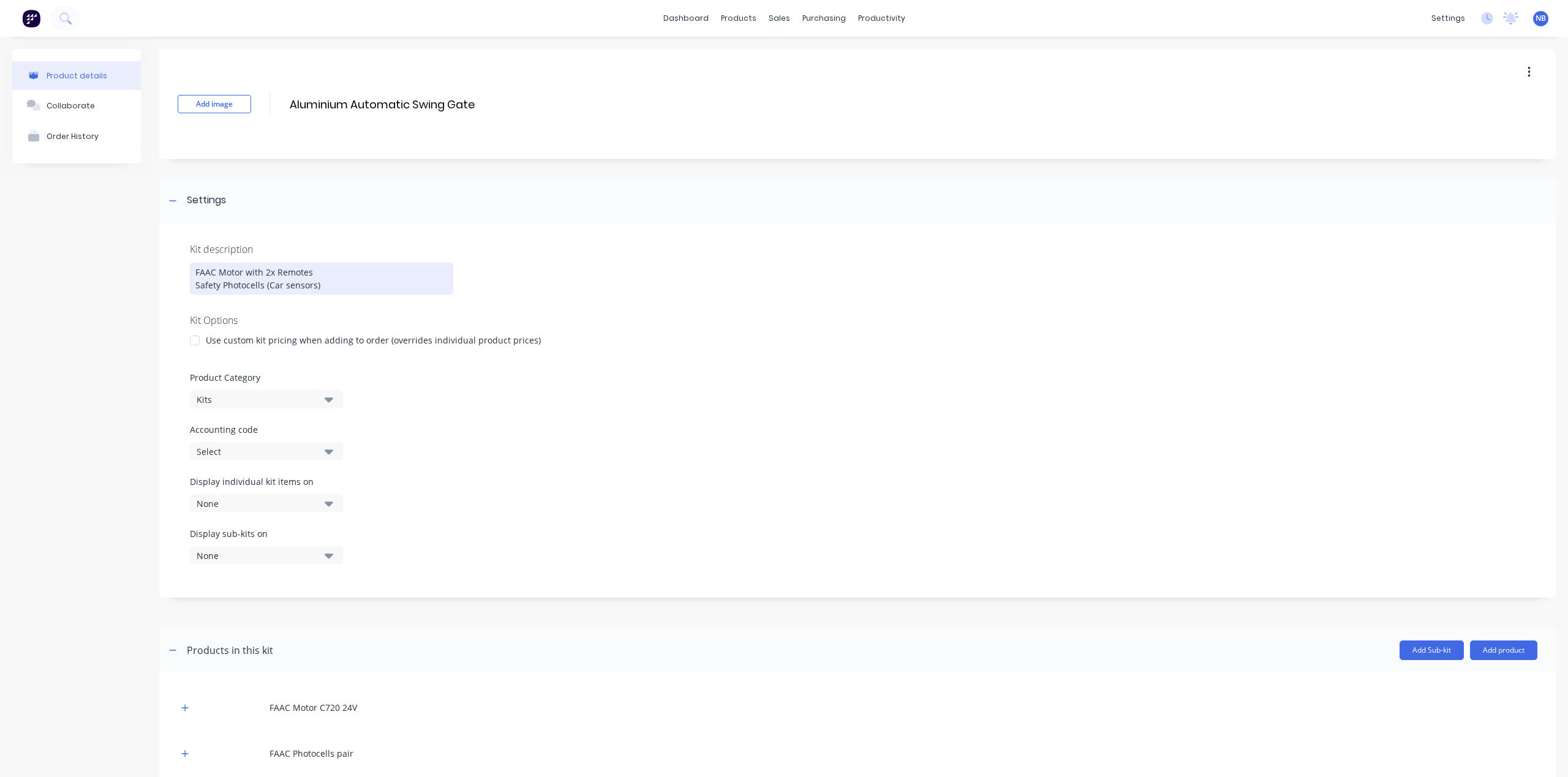
click at [243, 273] on div "FAAC Motor with 2x Remotes Safety Photocells (Car sensors)" at bounding box center [321, 279] width 263 height 32
drag, startPoint x: 219, startPoint y: 272, endPoint x: 167, endPoint y: 265, distance: 52.5
click at [167, 265] on div "Kit description FAAC Motor with 2x Remotes Safety Photocells (Car sensors) Kit …" at bounding box center [857, 411] width 1396 height 374
click at [133, 426] on div "Product details Collaborate Order History" at bounding box center [76, 716] width 129 height 1336
